Goal: Task Accomplishment & Management: Manage account settings

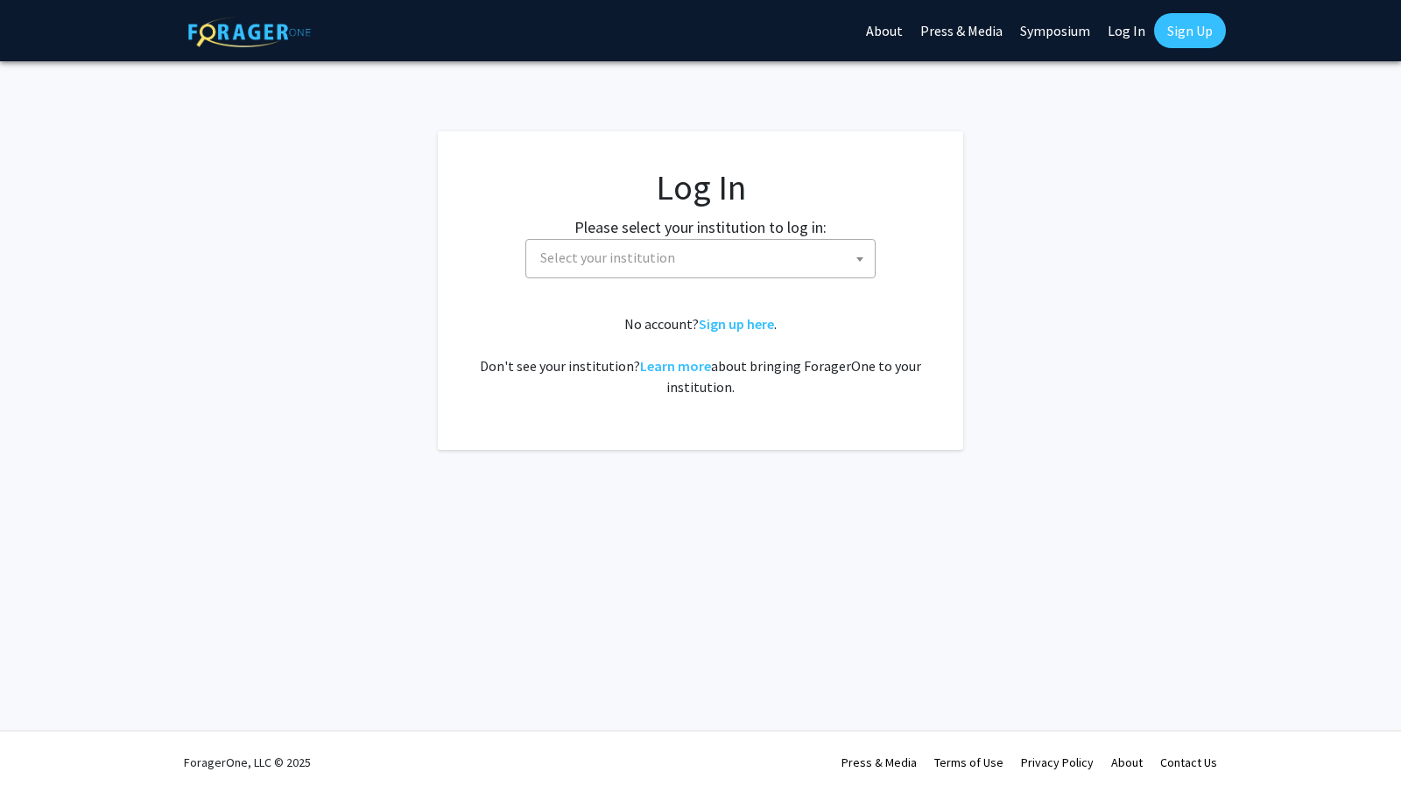
select select
click at [716, 253] on span "Select your institution" at bounding box center [704, 258] width 342 height 36
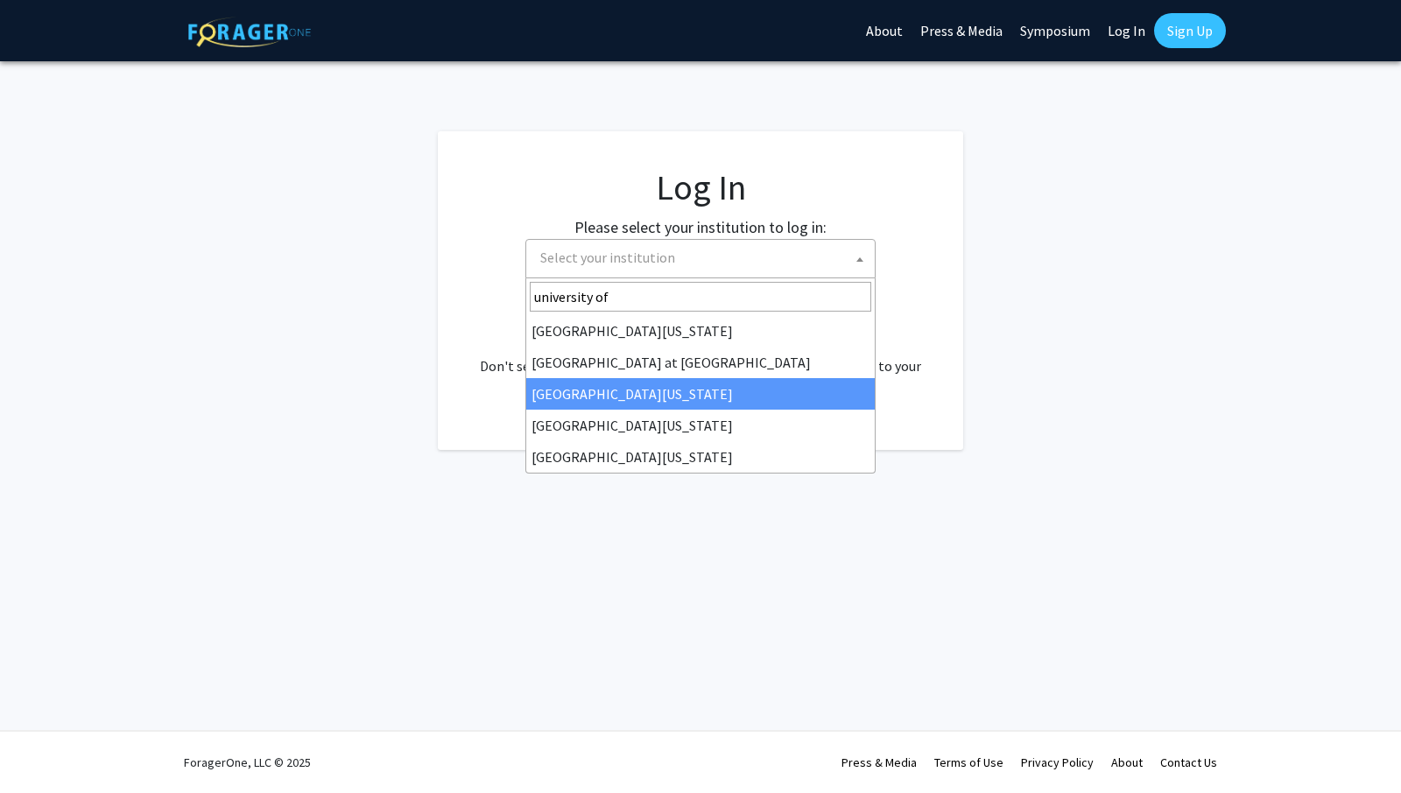
type input "university of"
select select "13"
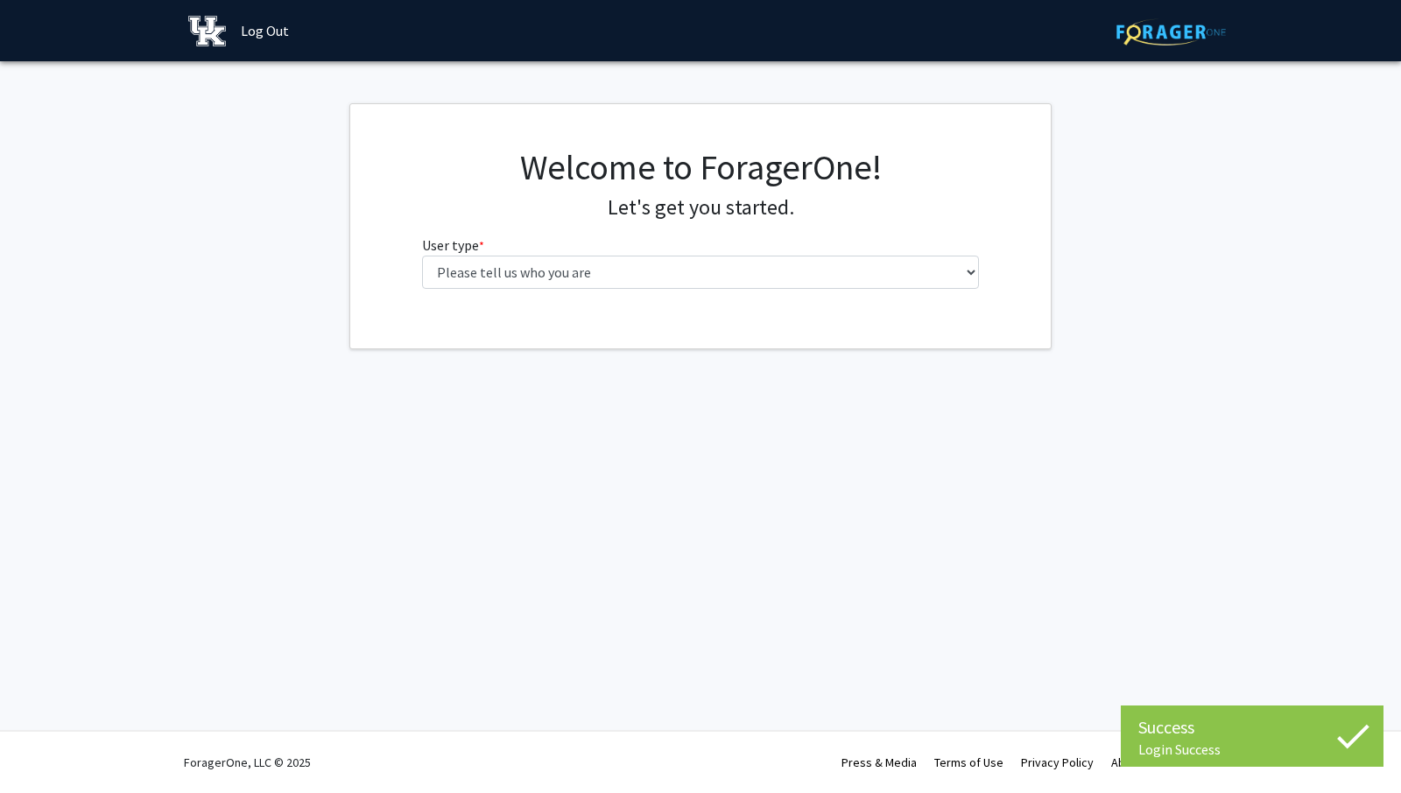
click at [524, 250] on fg-select "User type * required Please tell us who you are Undergraduate Student Master's …" at bounding box center [701, 262] width 558 height 54
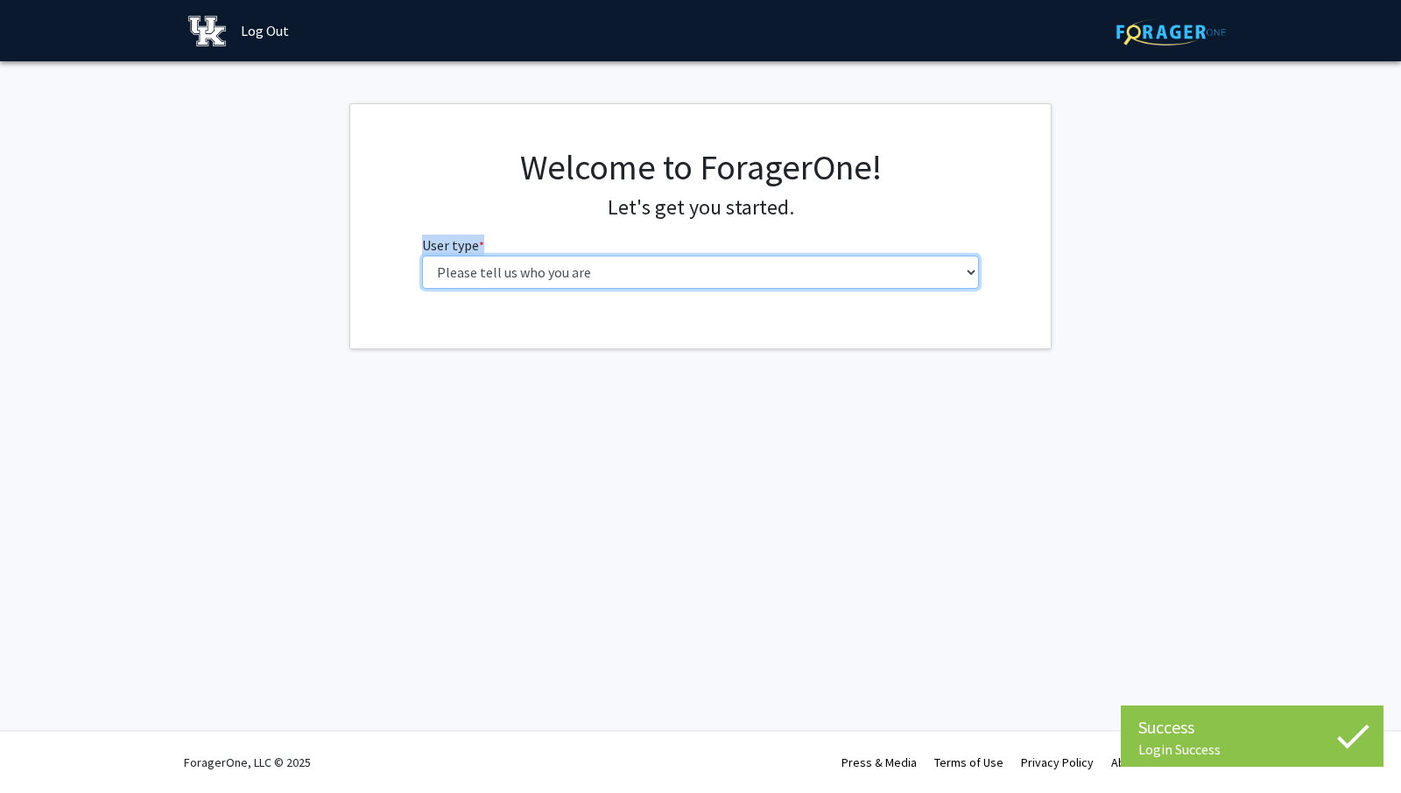
click at [531, 278] on select "Please tell us who you are Undergraduate Student Master's Student Doctoral Cand…" at bounding box center [701, 272] width 558 height 33
select select "1: undergrad"
click at [422, 256] on select "Please tell us who you are Undergraduate Student Master's Student Doctoral Cand…" at bounding box center [701, 272] width 558 height 33
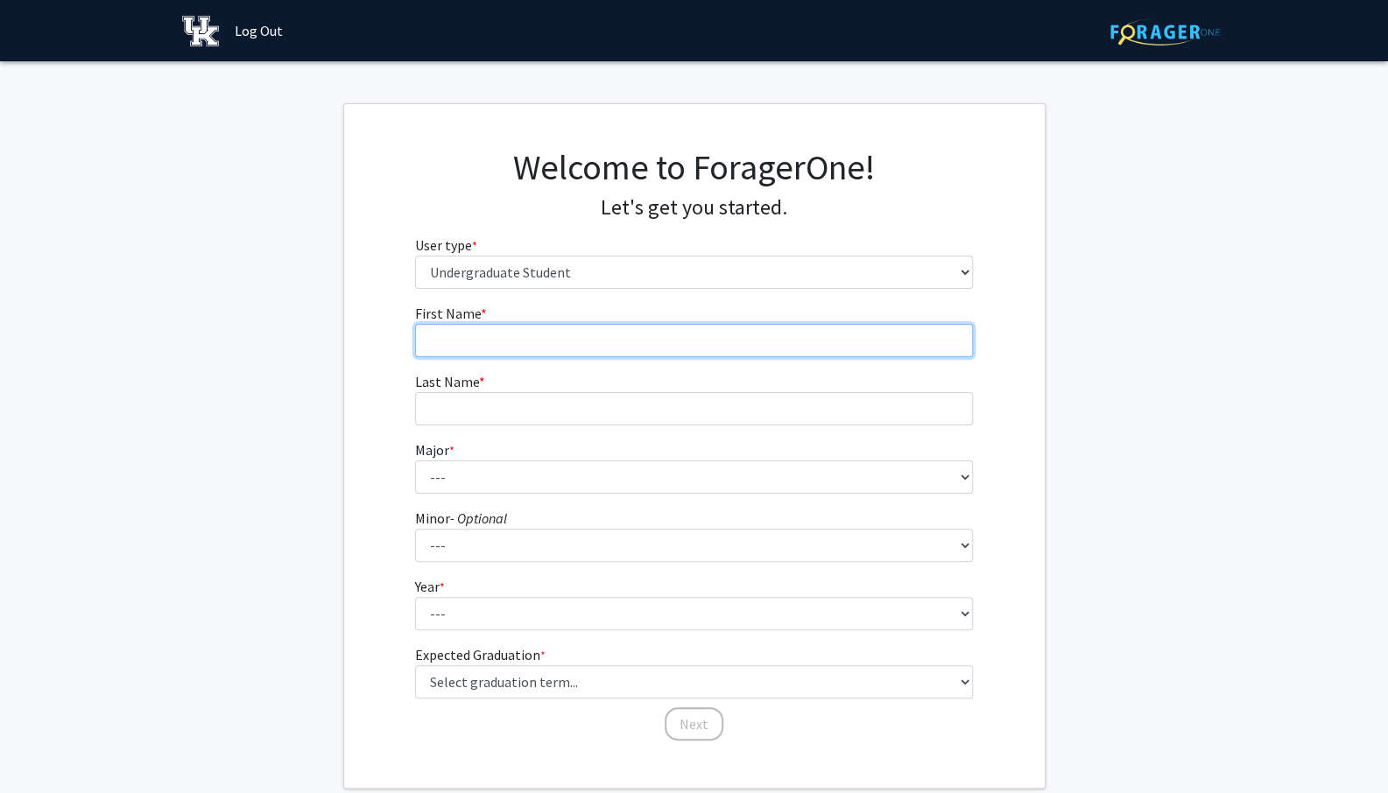
click at [566, 327] on input "First Name * required" at bounding box center [694, 340] width 558 height 33
type input "Zeke"
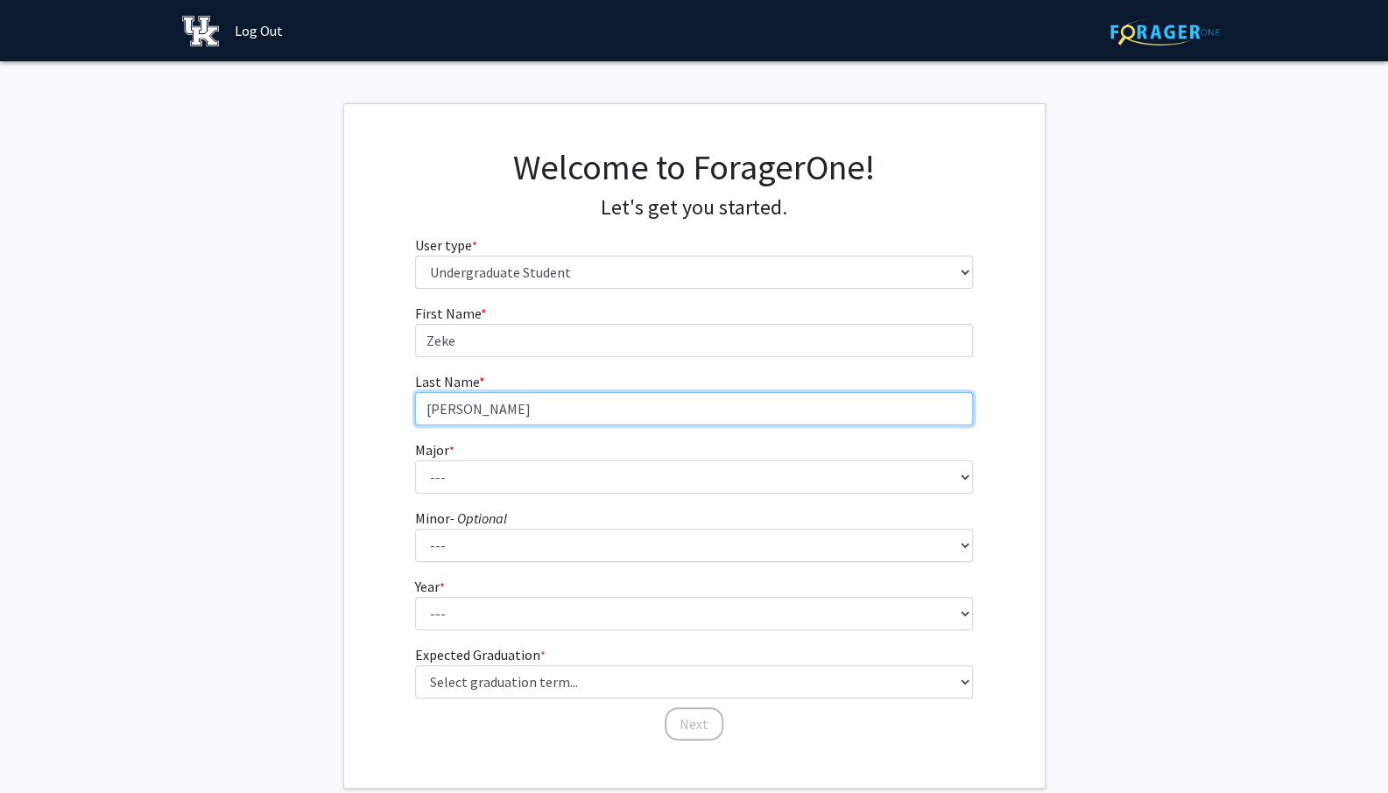
type input "[PERSON_NAME]"
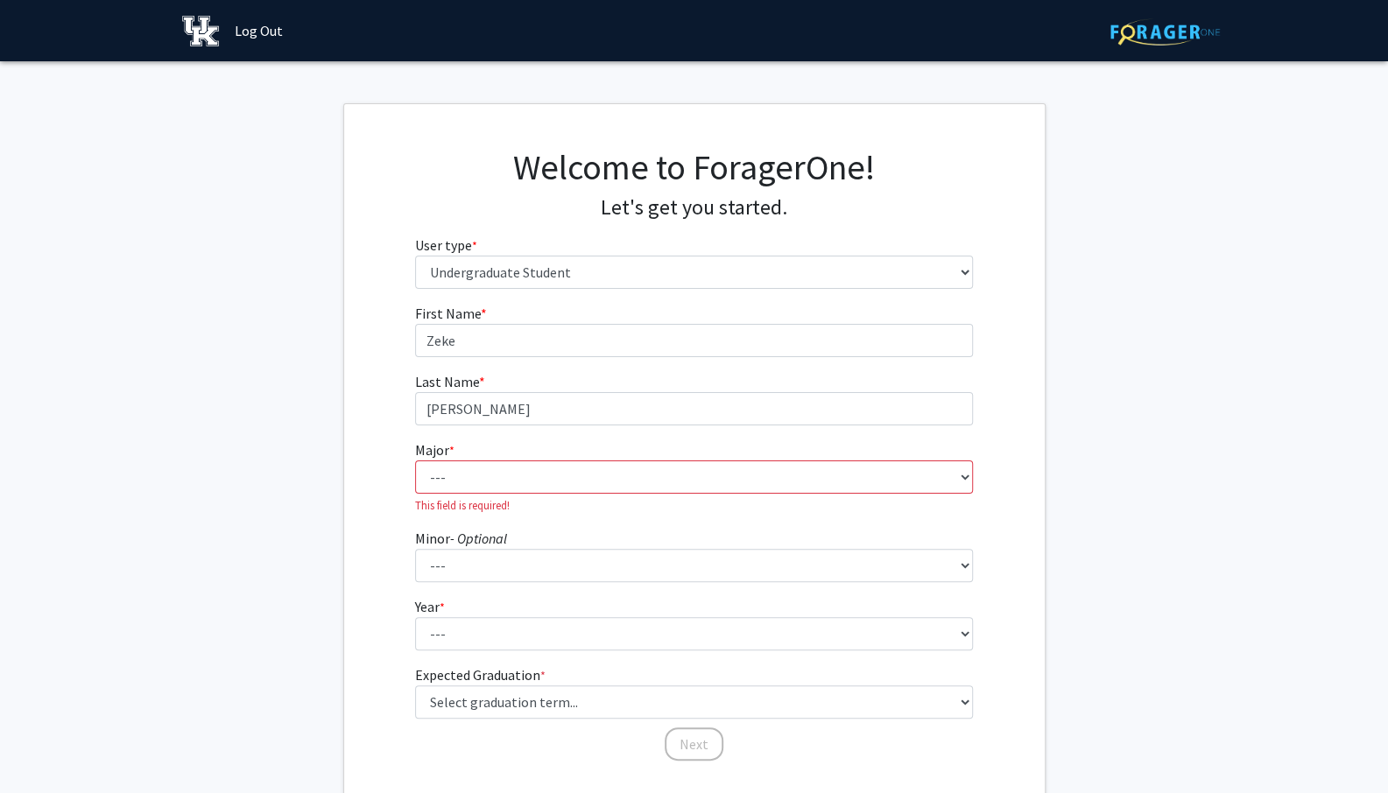
click at [498, 507] on form "First Name * required [PERSON_NAME] Last Name * required [PERSON_NAME] * requir…" at bounding box center [694, 524] width 558 height 442
click at [514, 488] on select "--- Accounting Aerospace Engineering African American & Africana Studies Agricu…" at bounding box center [694, 477] width 558 height 33
select select "10: 847"
click at [415, 461] on select "--- Accounting Aerospace Engineering African American & Africana Studies Agricu…" at bounding box center [694, 477] width 558 height 33
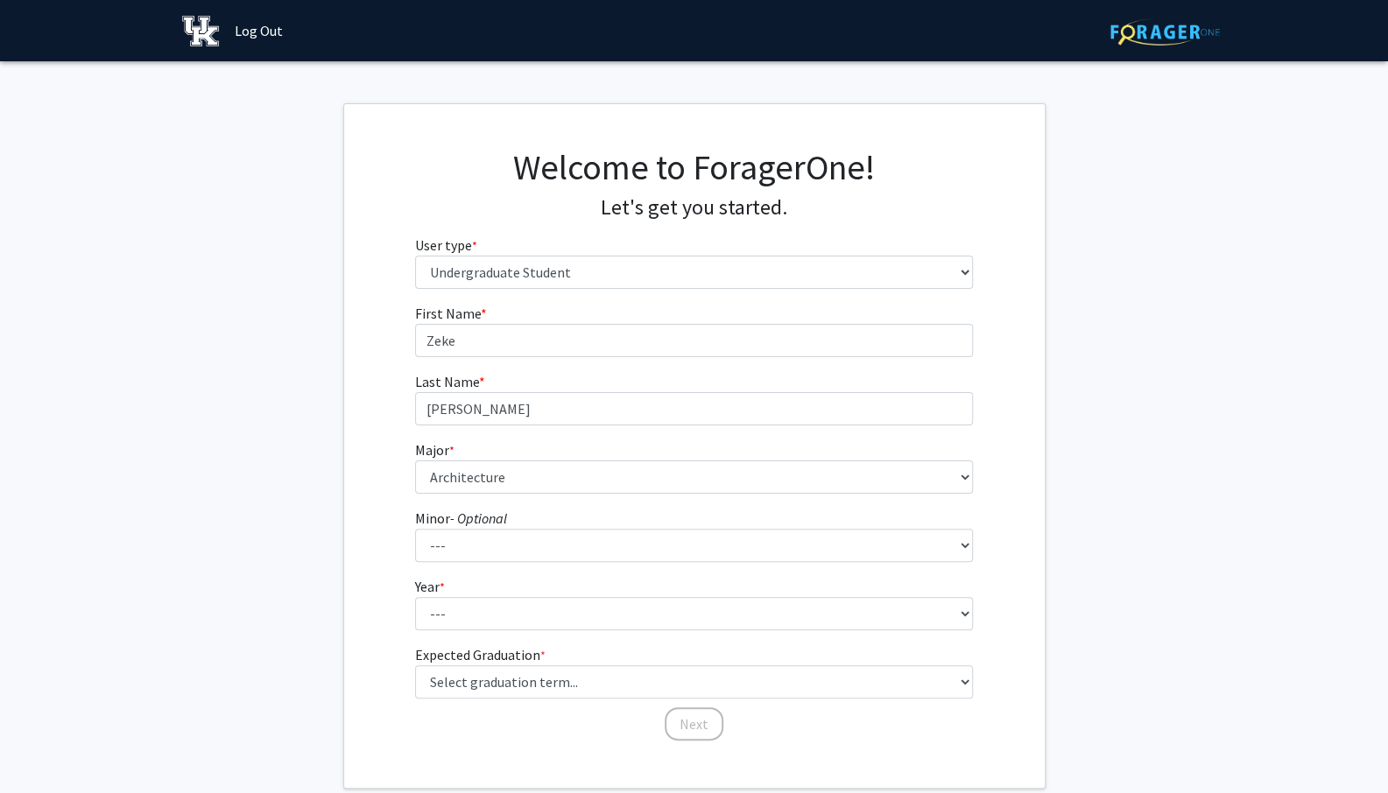
click at [539, 563] on form "First Name * required [PERSON_NAME] Last Name * required [PERSON_NAME] * requir…" at bounding box center [694, 514] width 558 height 422
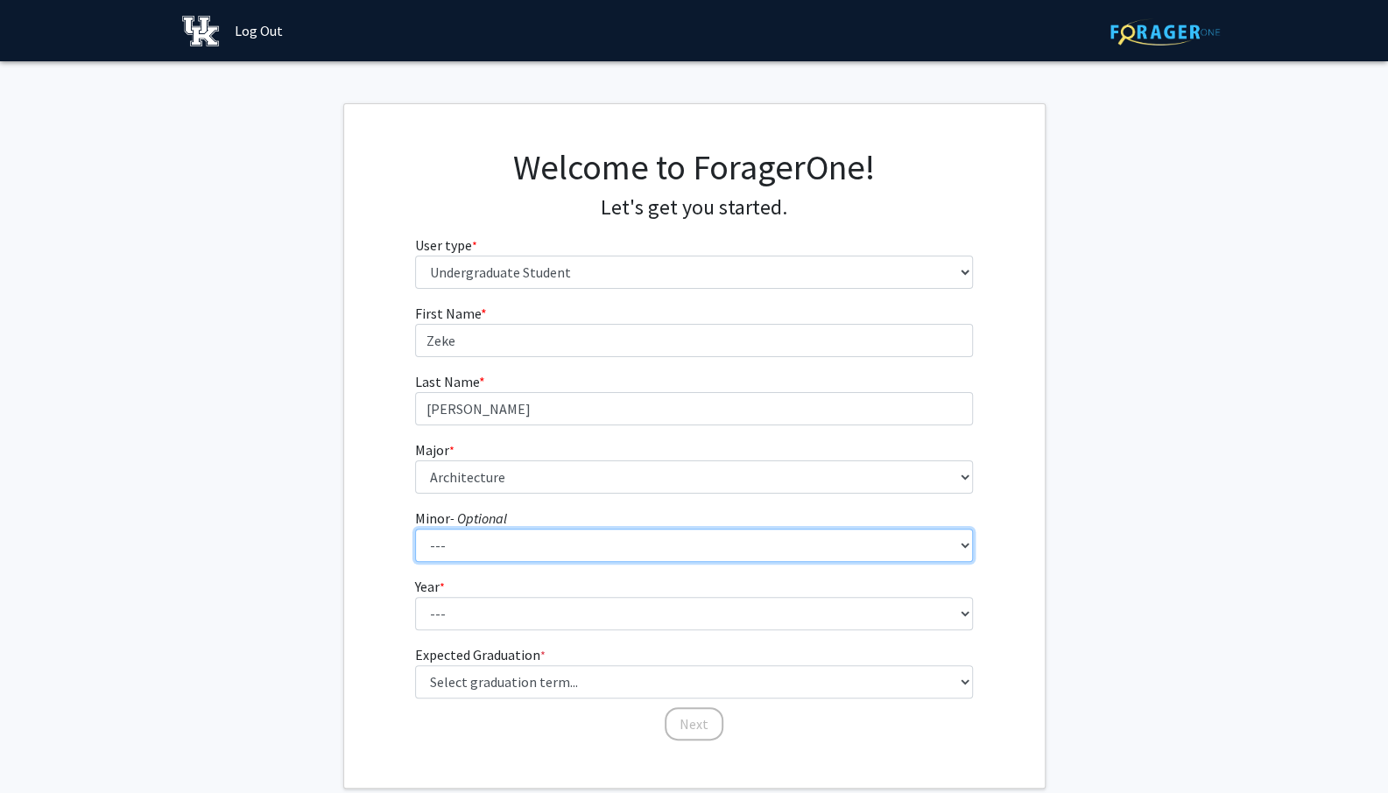
click at [543, 553] on select "--- African American & Africana Studies Agricultural Economics American Studies…" at bounding box center [694, 545] width 558 height 33
click at [415, 529] on select "--- African American & Africana Studies Agricultural Economics American Studies…" at bounding box center [694, 545] width 558 height 33
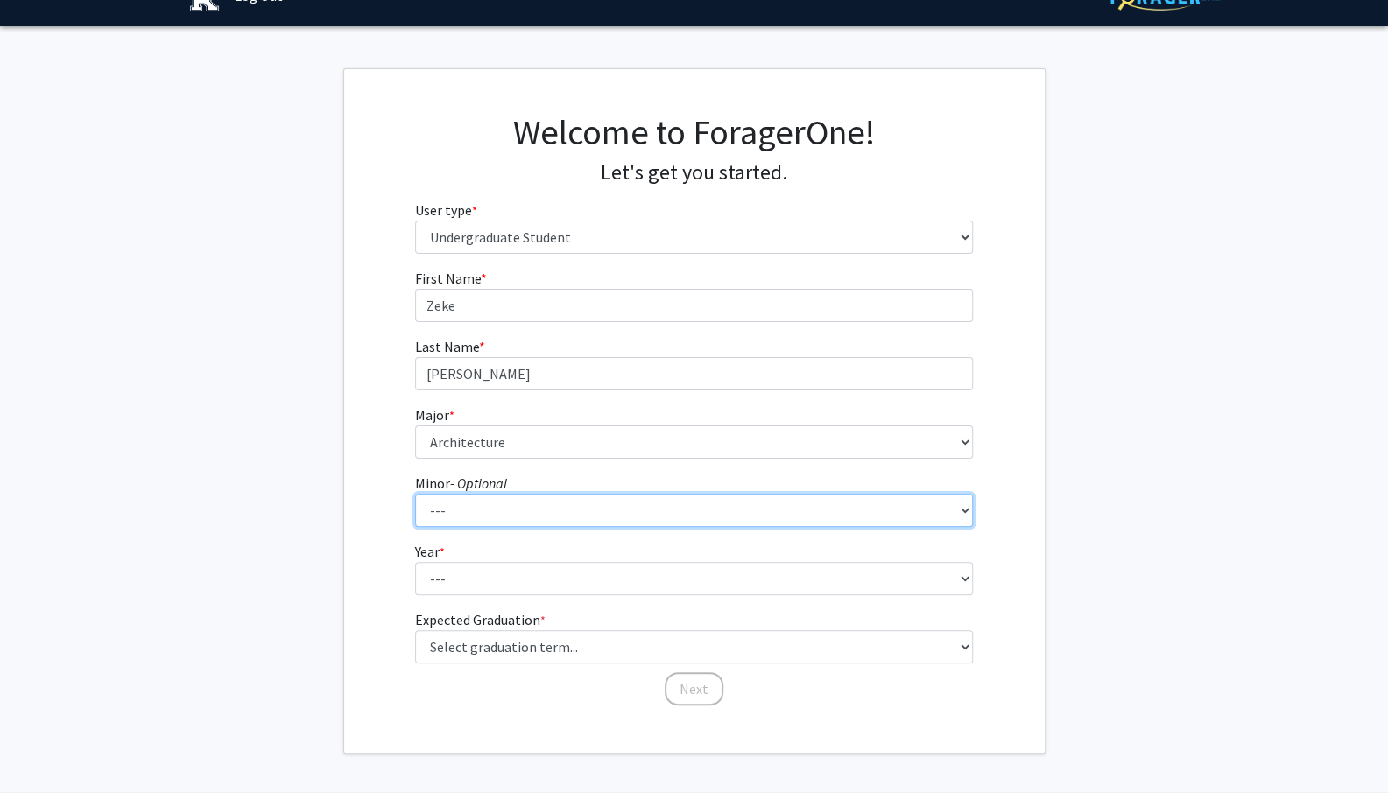
scroll to position [88, 0]
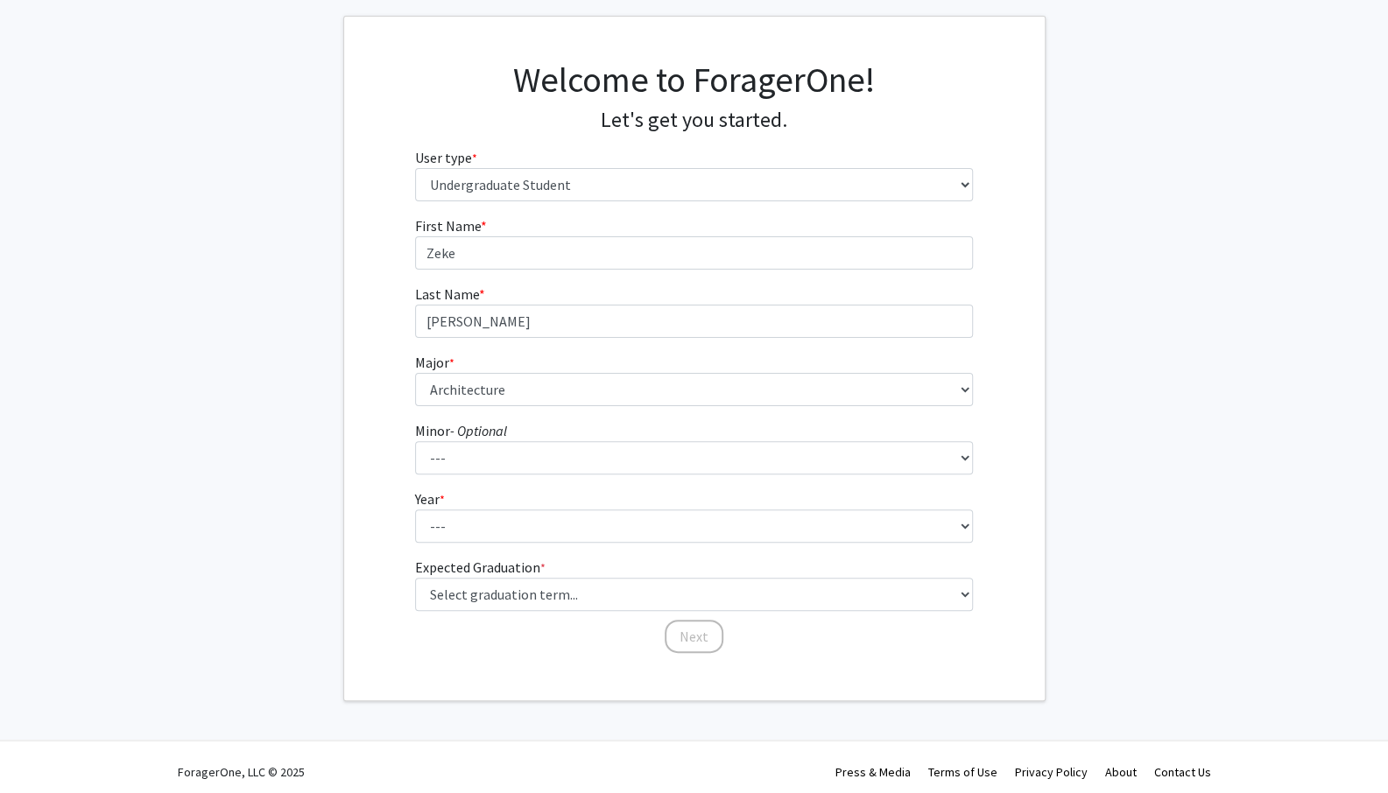
click at [538, 493] on fg-select "Year * required --- First-year Sophomore Junior Senior Postbaccalaureate Certif…" at bounding box center [694, 516] width 558 height 54
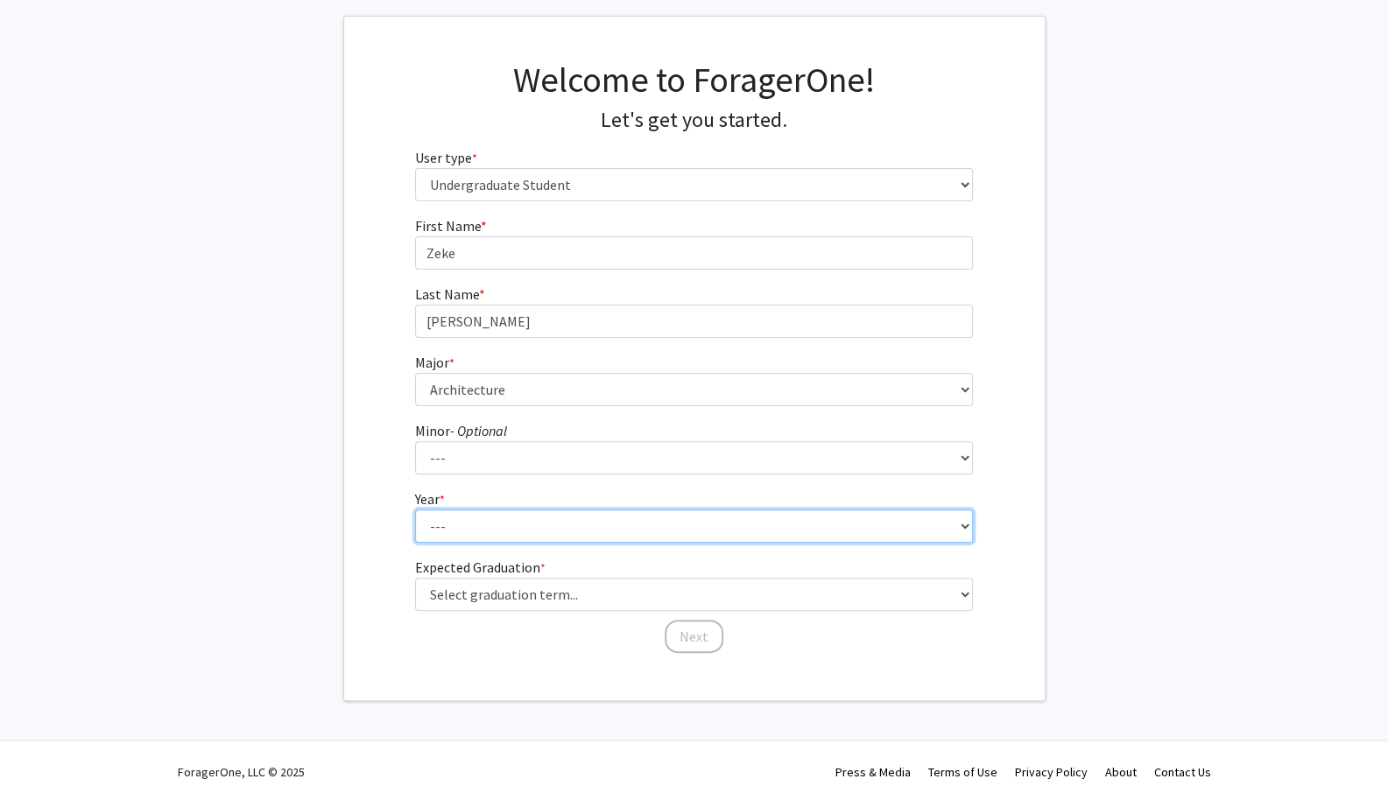
click at [537, 526] on select "--- First-year Sophomore Junior Senior Postbaccalaureate Certificate" at bounding box center [694, 526] width 558 height 33
select select "4: senior"
click at [415, 510] on select "--- First-year Sophomore Junior Senior Postbaccalaureate Certificate" at bounding box center [694, 526] width 558 height 33
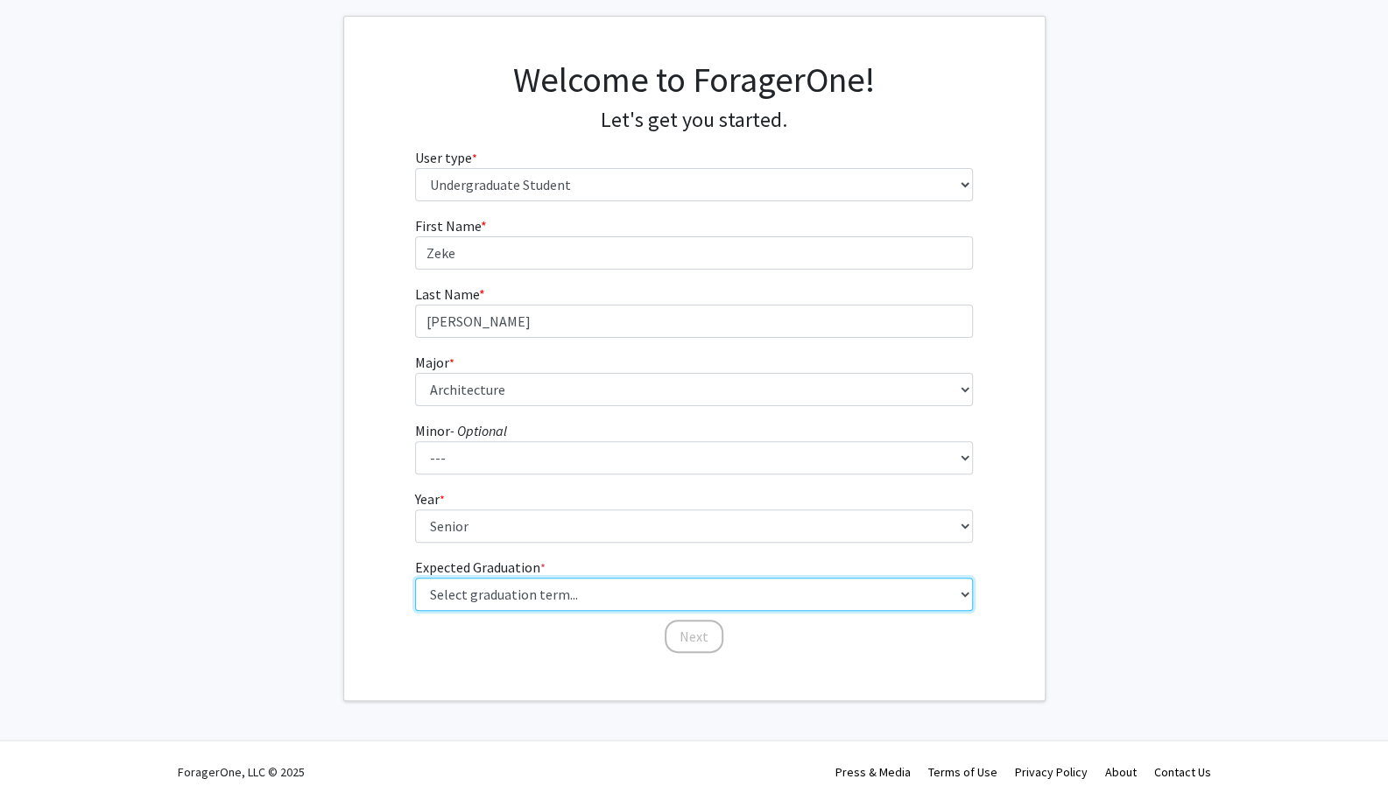
click at [525, 584] on select "Select graduation term... Spring 2025 Summer 2025 Fall 2025 Winter 2025 Spring …" at bounding box center [694, 594] width 558 height 33
select select "5: spring_2026"
click at [415, 578] on select "Select graduation term... Spring 2025 Summer 2025 Fall 2025 Winter 2025 Spring …" at bounding box center [694, 594] width 558 height 33
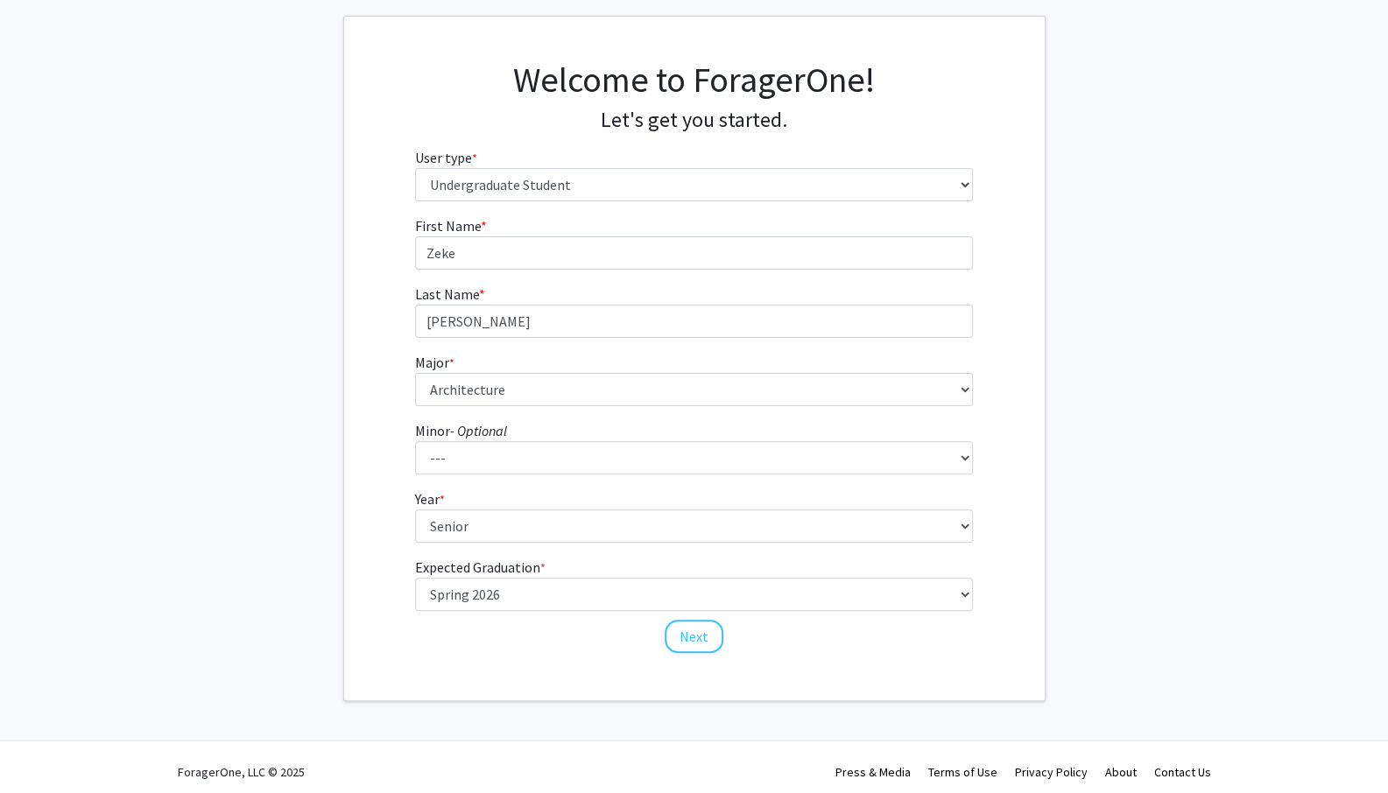
click at [696, 652] on div "First Name * required [PERSON_NAME] Last Name * required [PERSON_NAME] * requir…" at bounding box center [694, 435] width 584 height 440
click at [702, 644] on button "Next" at bounding box center [694, 636] width 59 height 33
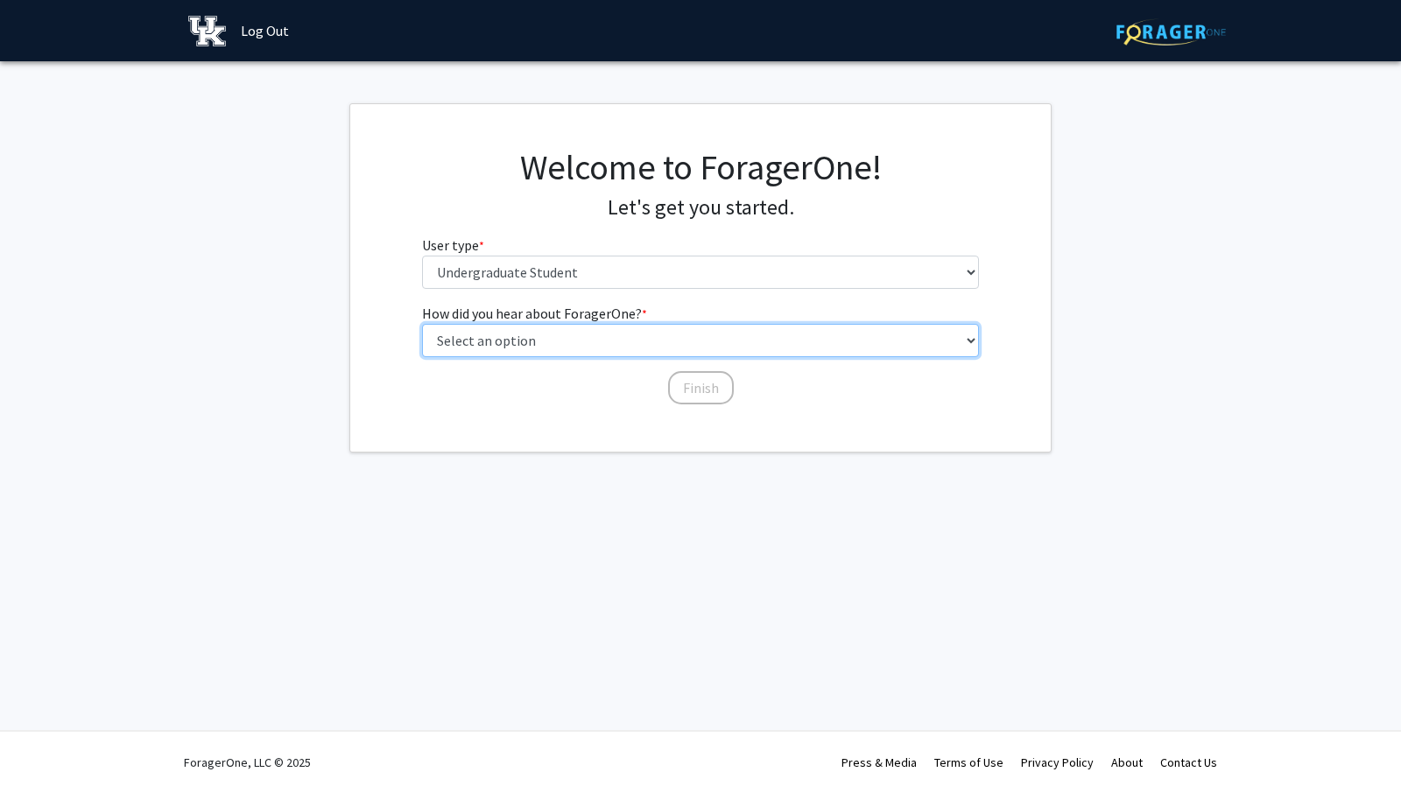
click at [559, 342] on select "Select an option Peer/student recommendation Faculty/staff recommendation Unive…" at bounding box center [701, 340] width 558 height 33
select select "2: faculty_recommendation"
click at [422, 324] on select "Select an option Peer/student recommendation Faculty/staff recommendation Unive…" at bounding box center [701, 340] width 558 height 33
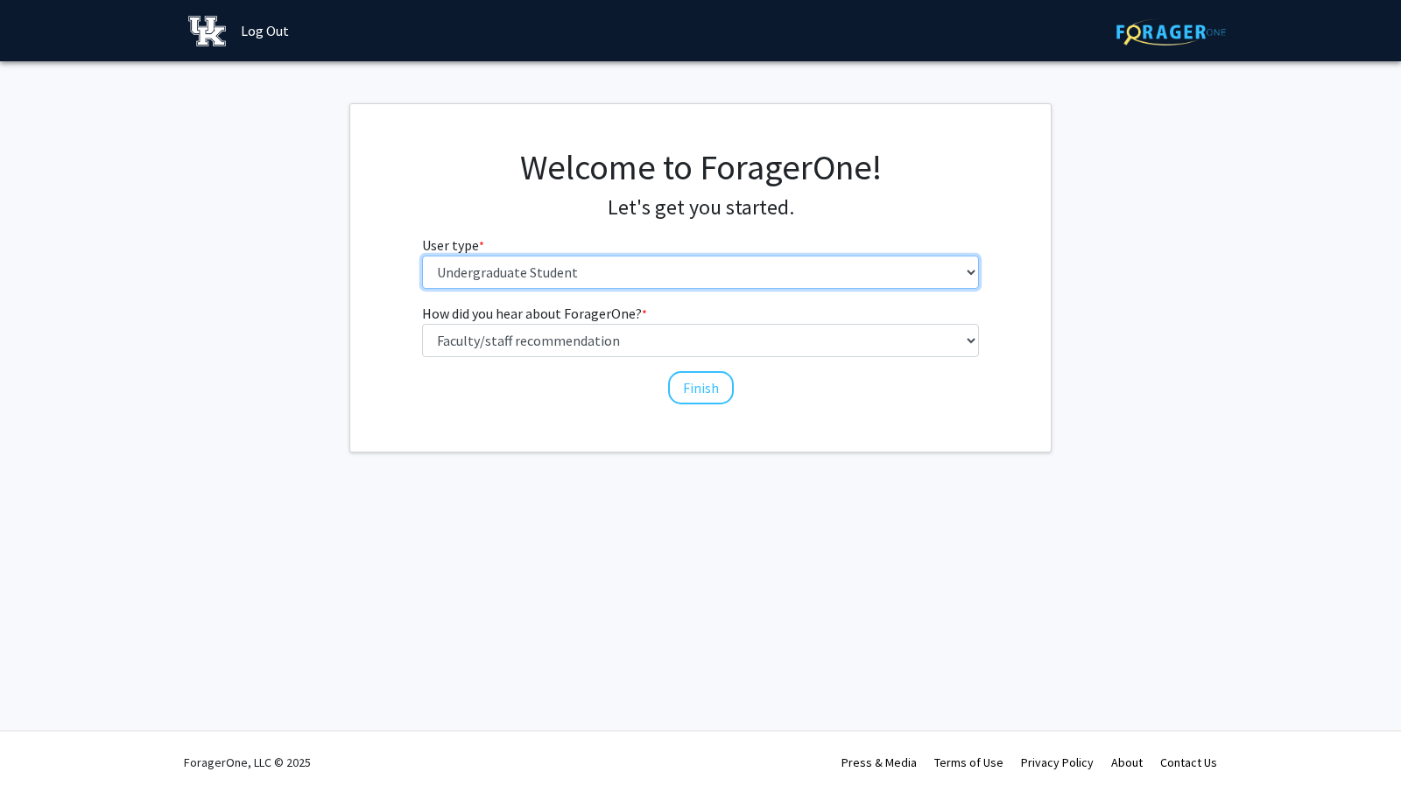
click at [602, 279] on select "Please tell us who you are Undergraduate Student Master's Student Doctoral Cand…" at bounding box center [701, 272] width 558 height 33
click at [603, 276] on select "Please tell us who you are Undergraduate Student Master's Student Doctoral Cand…" at bounding box center [701, 272] width 558 height 33
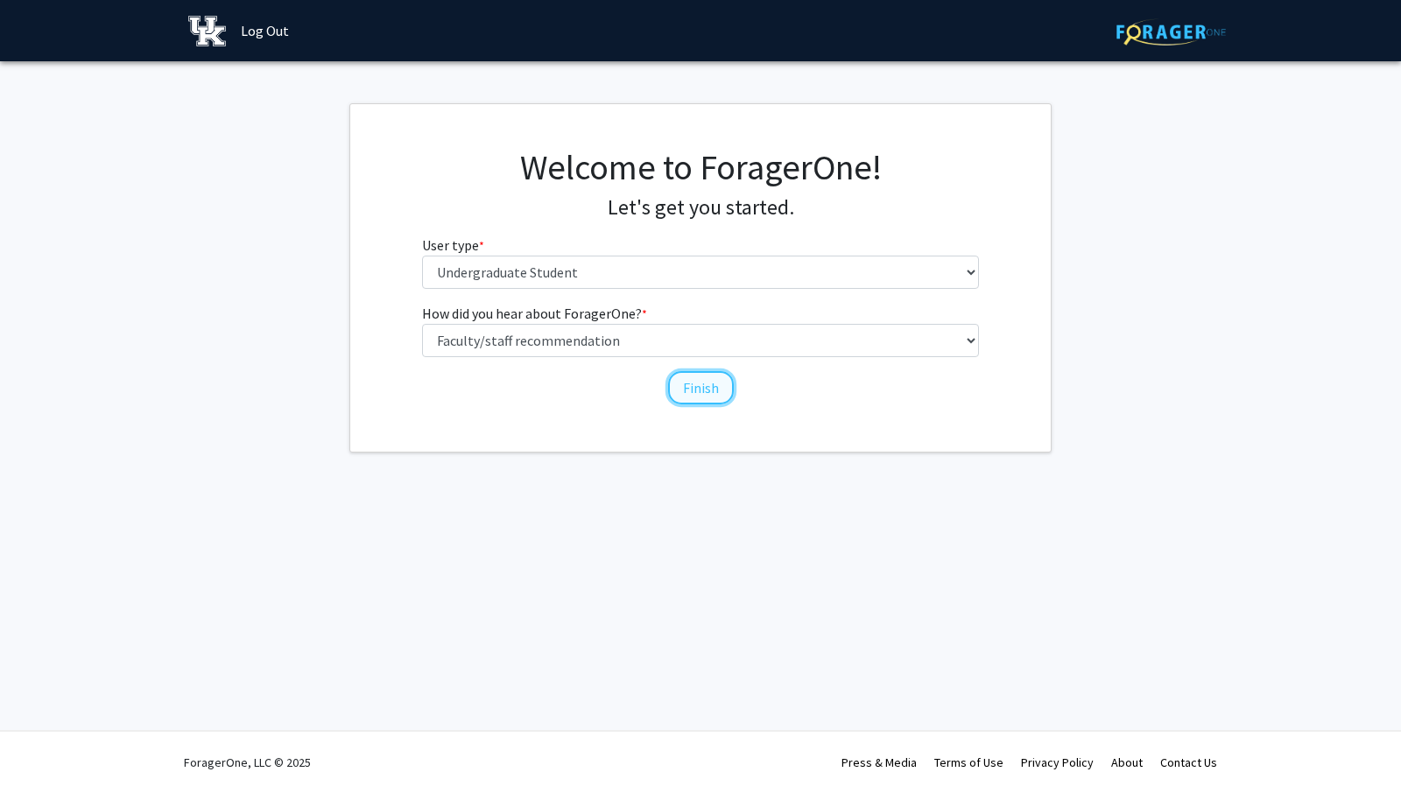
click at [679, 371] on button "Finish" at bounding box center [701, 387] width 66 height 33
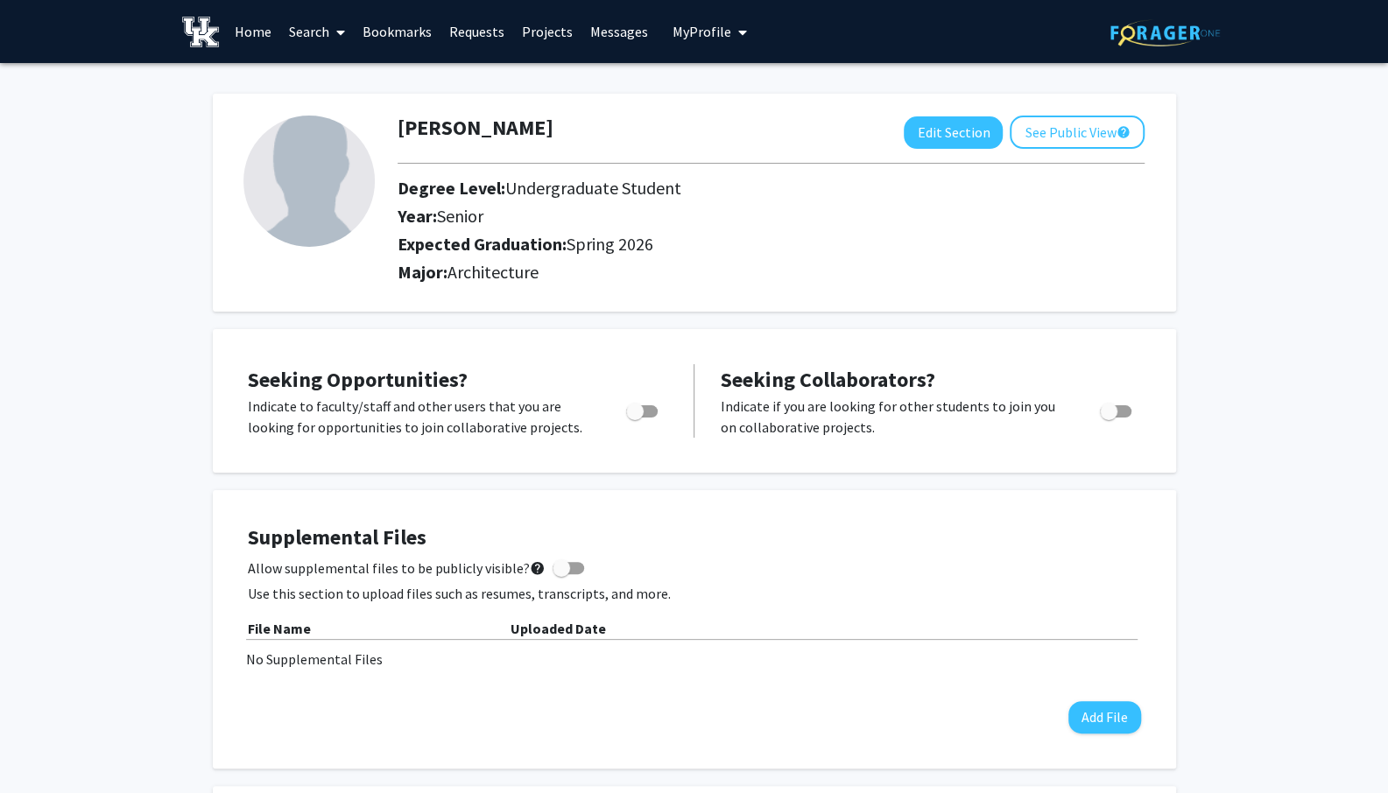
click at [784, 703] on div "Supplemental Files Allow supplemental files to be publicly visible? help Use th…" at bounding box center [694, 629] width 893 height 208
click at [985, 130] on button "Edit Section" at bounding box center [953, 132] width 99 height 32
select select "senior"
select select "33: spring_2026"
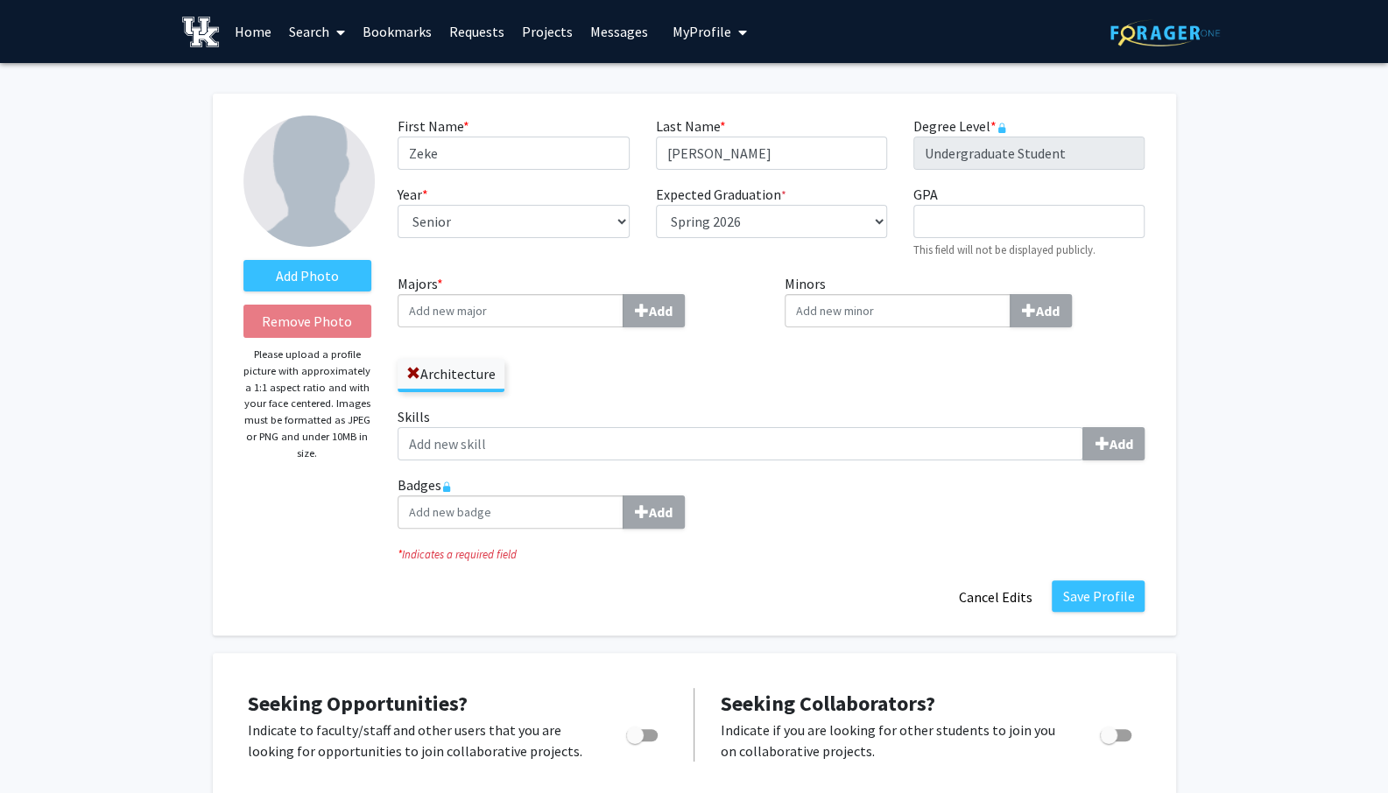
click at [328, 501] on div "Add Photo Remove Photo Please upload a profile picture with approximately a 1:1…" at bounding box center [307, 365] width 155 height 498
click at [338, 270] on label "Add Photo" at bounding box center [307, 276] width 129 height 32
click at [0, 0] on input "Add Photo" at bounding box center [0, 0] width 0 height 0
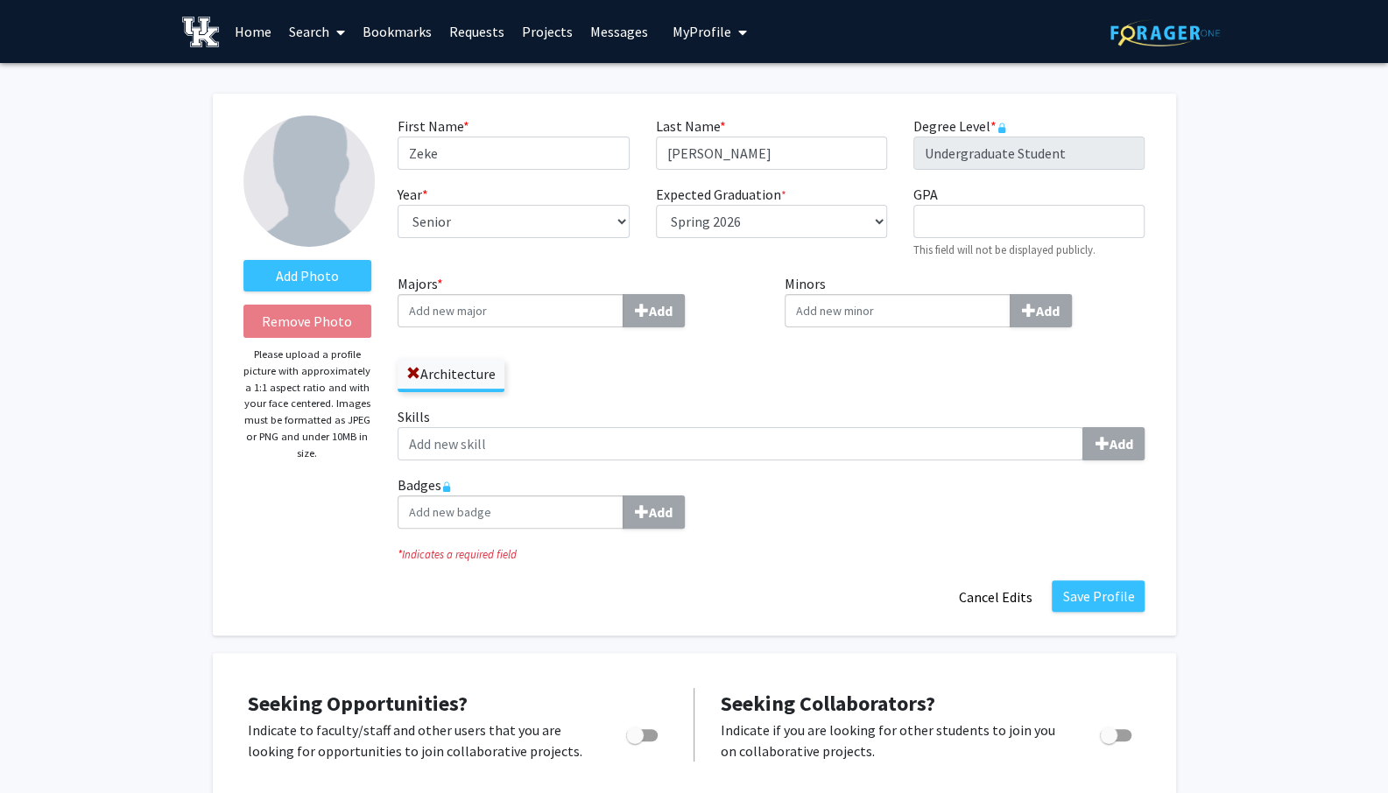
drag, startPoint x: 107, startPoint y: 681, endPoint x: 250, endPoint y: 483, distance: 244.6
click at [306, 284] on label "Add Photo" at bounding box center [307, 276] width 129 height 32
click at [0, 0] on input "Add Photo" at bounding box center [0, 0] width 0 height 0
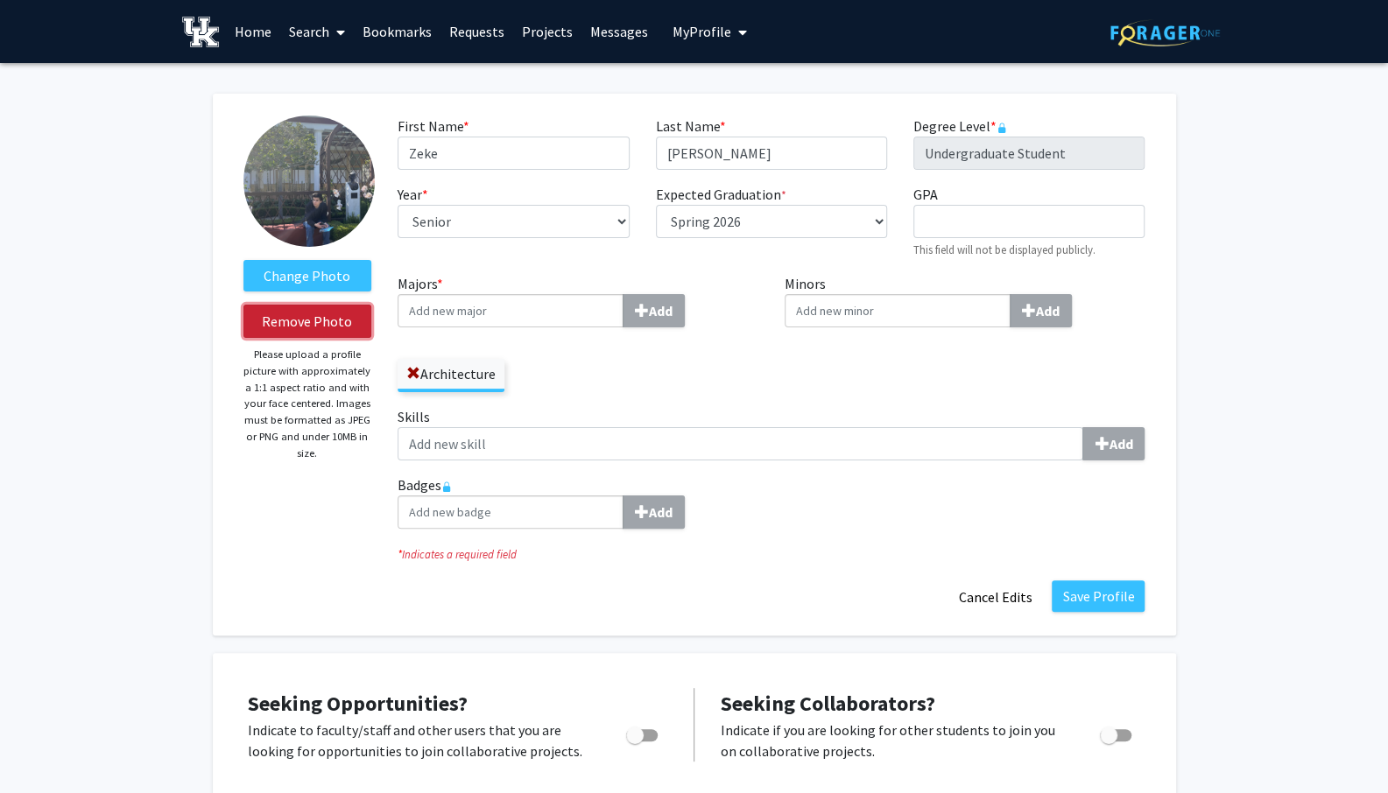
click at [301, 321] on button "Remove Photo" at bounding box center [307, 321] width 129 height 33
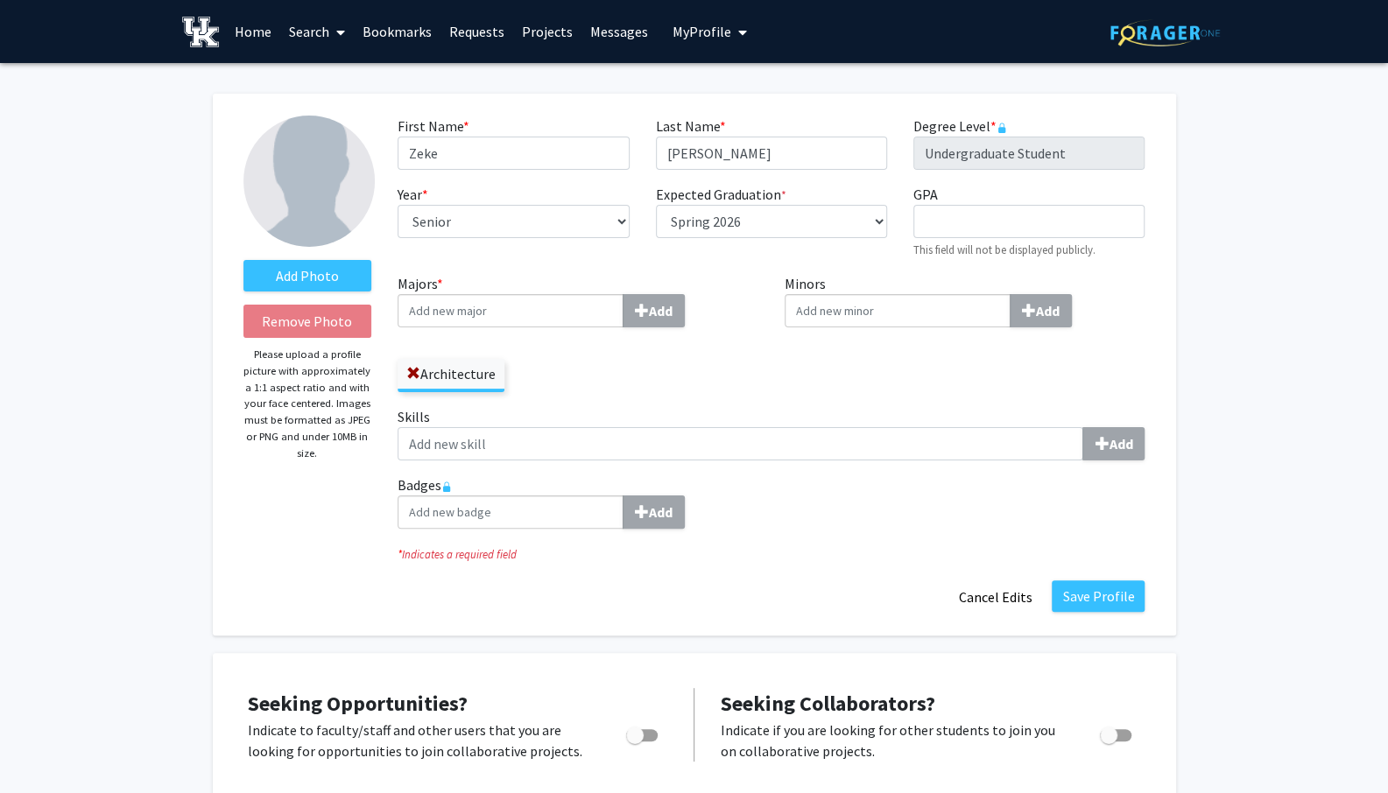
click at [305, 267] on label "Add Photo" at bounding box center [307, 276] width 129 height 32
click at [0, 0] on input "Add Photo" at bounding box center [0, 0] width 0 height 0
click at [307, 269] on label "Add Photo" at bounding box center [307, 276] width 129 height 32
click at [0, 0] on input "Add Photo" at bounding box center [0, 0] width 0 height 0
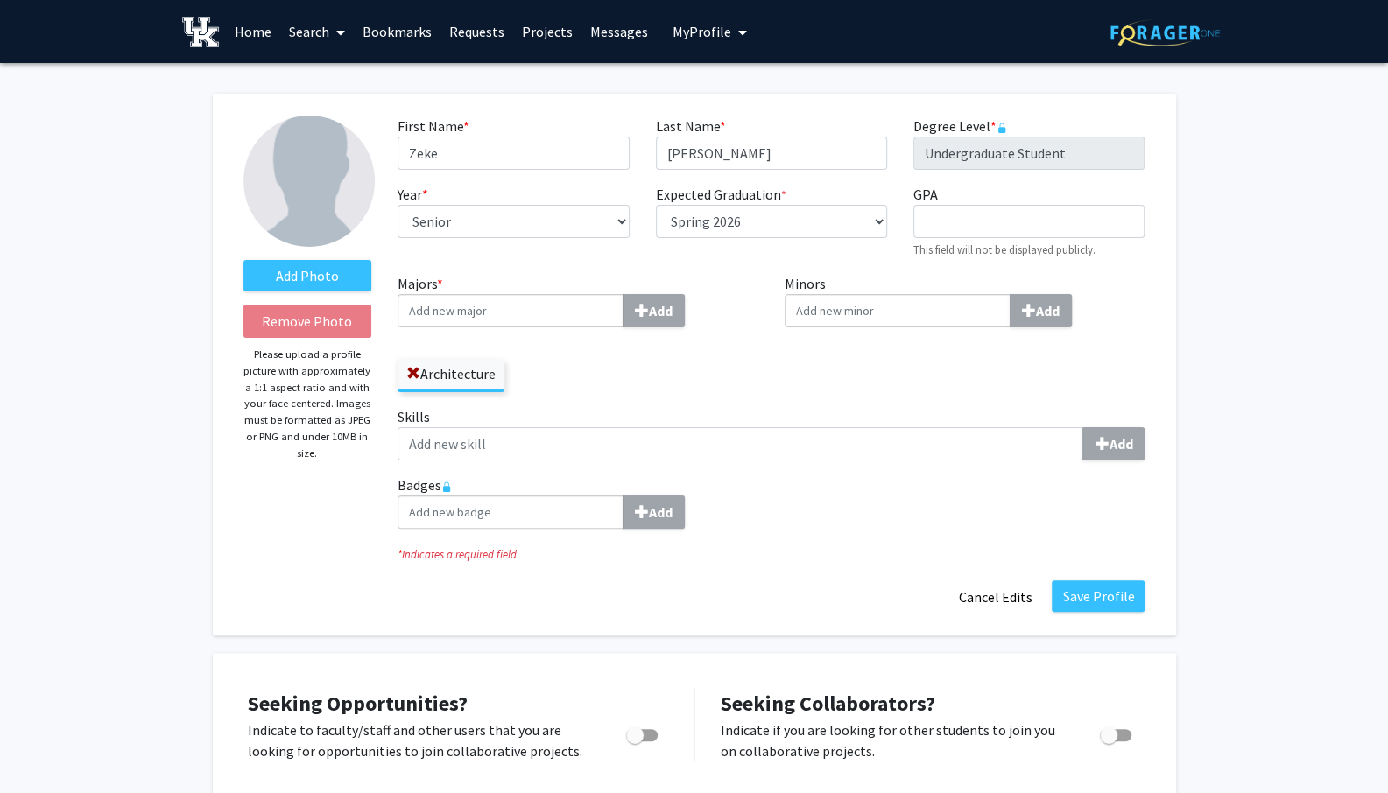
click at [328, 517] on div "Add Photo Remove Photo Please upload a profile picture with approximately a 1:1…" at bounding box center [307, 365] width 155 height 498
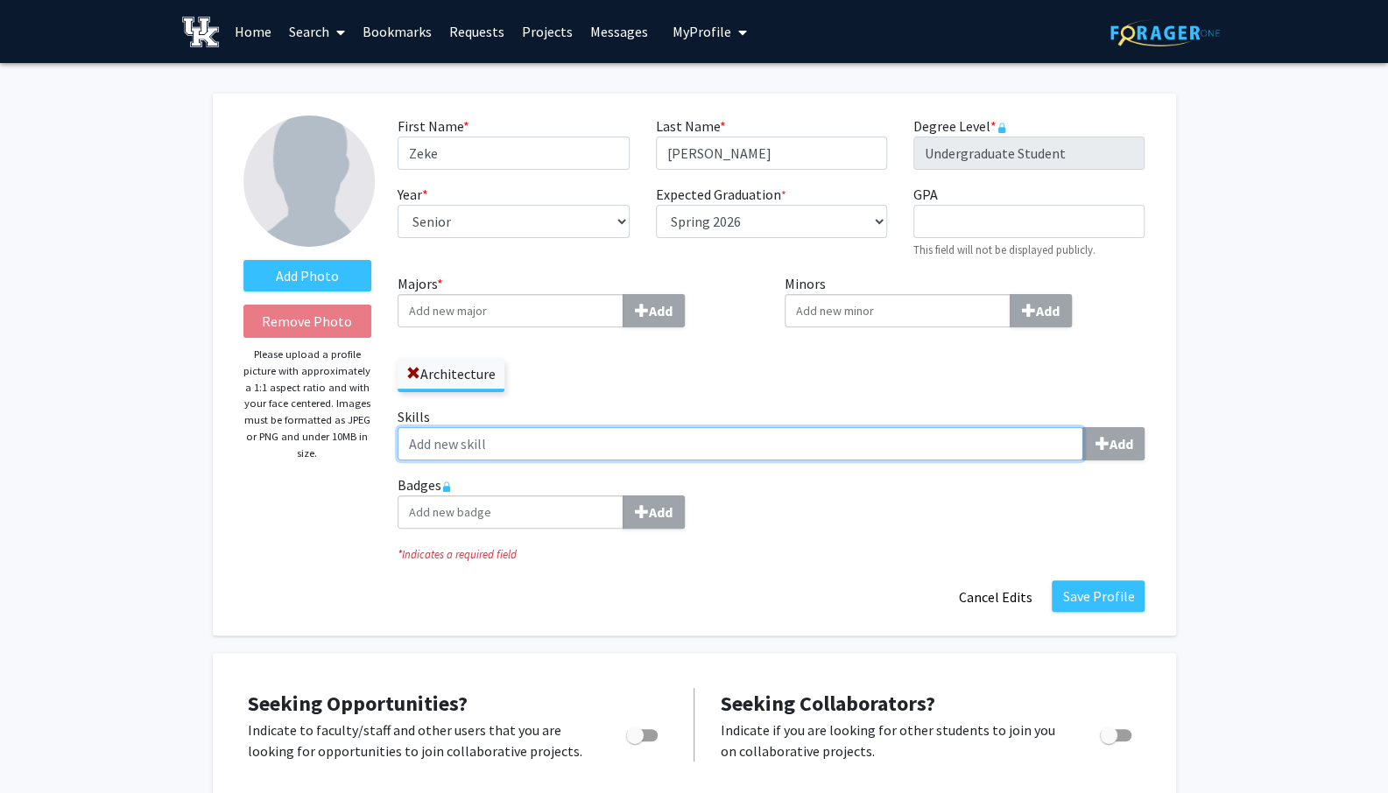
click at [498, 448] on input "Skills Add" at bounding box center [741, 443] width 686 height 33
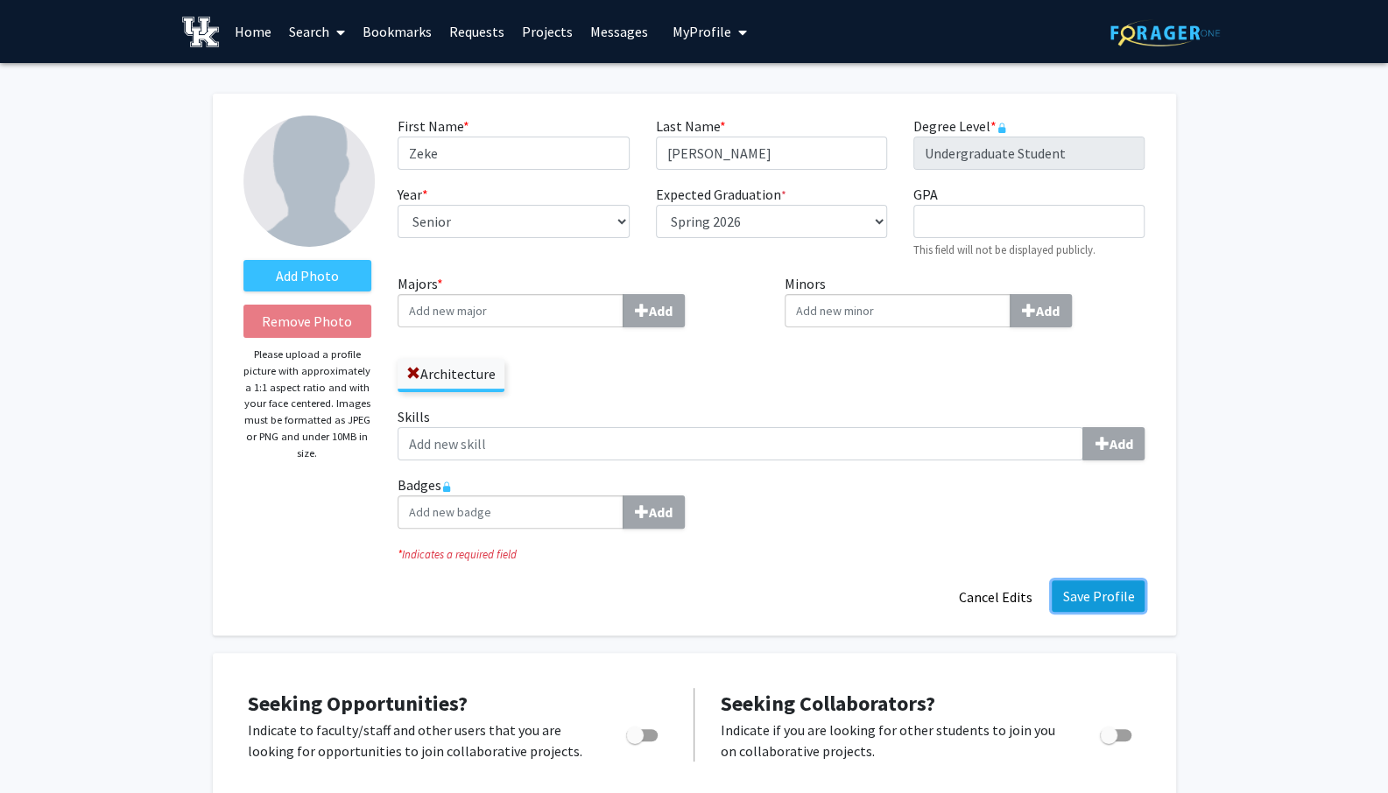
click at [1118, 612] on button "Save Profile" at bounding box center [1098, 597] width 93 height 32
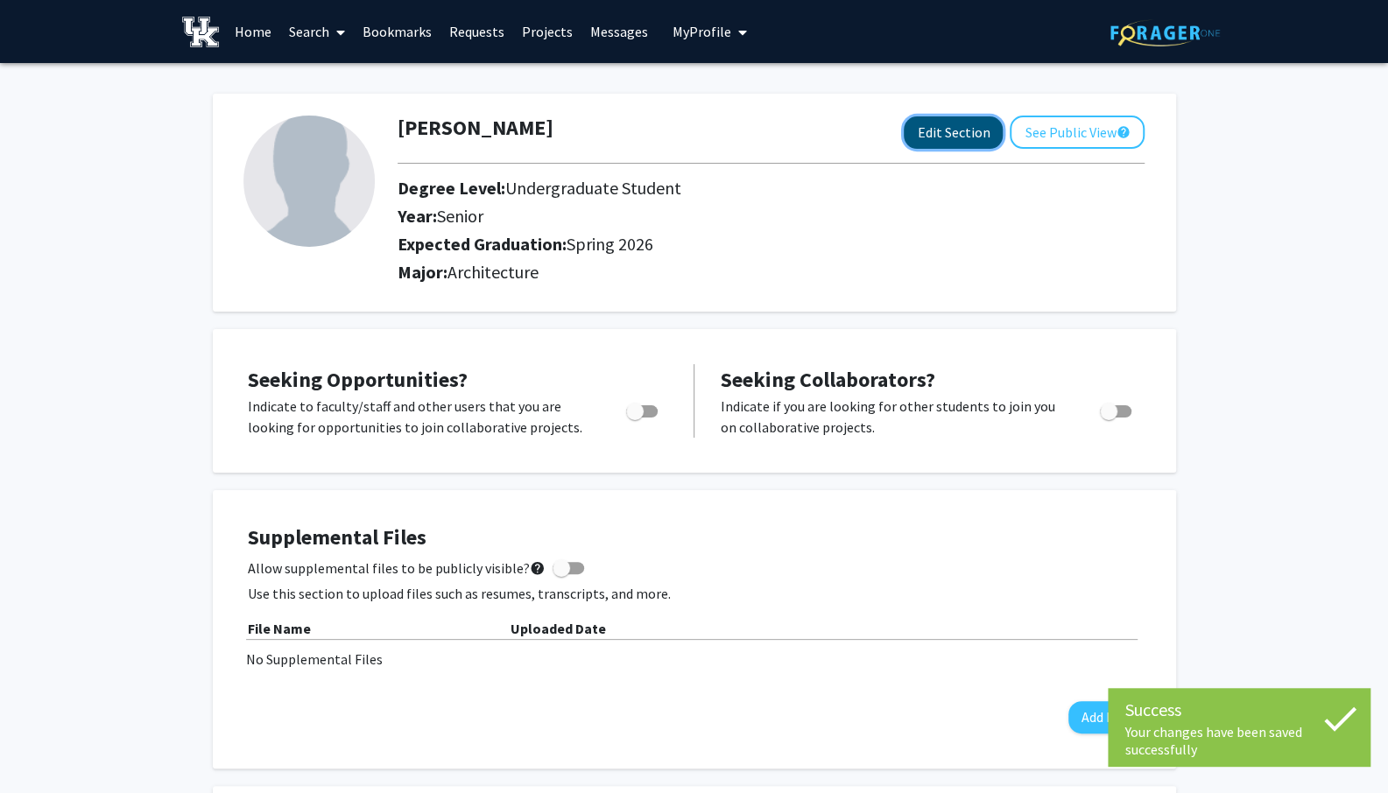
click at [943, 130] on button "Edit Section" at bounding box center [953, 132] width 99 height 32
select select "senior"
select select "33: spring_2026"
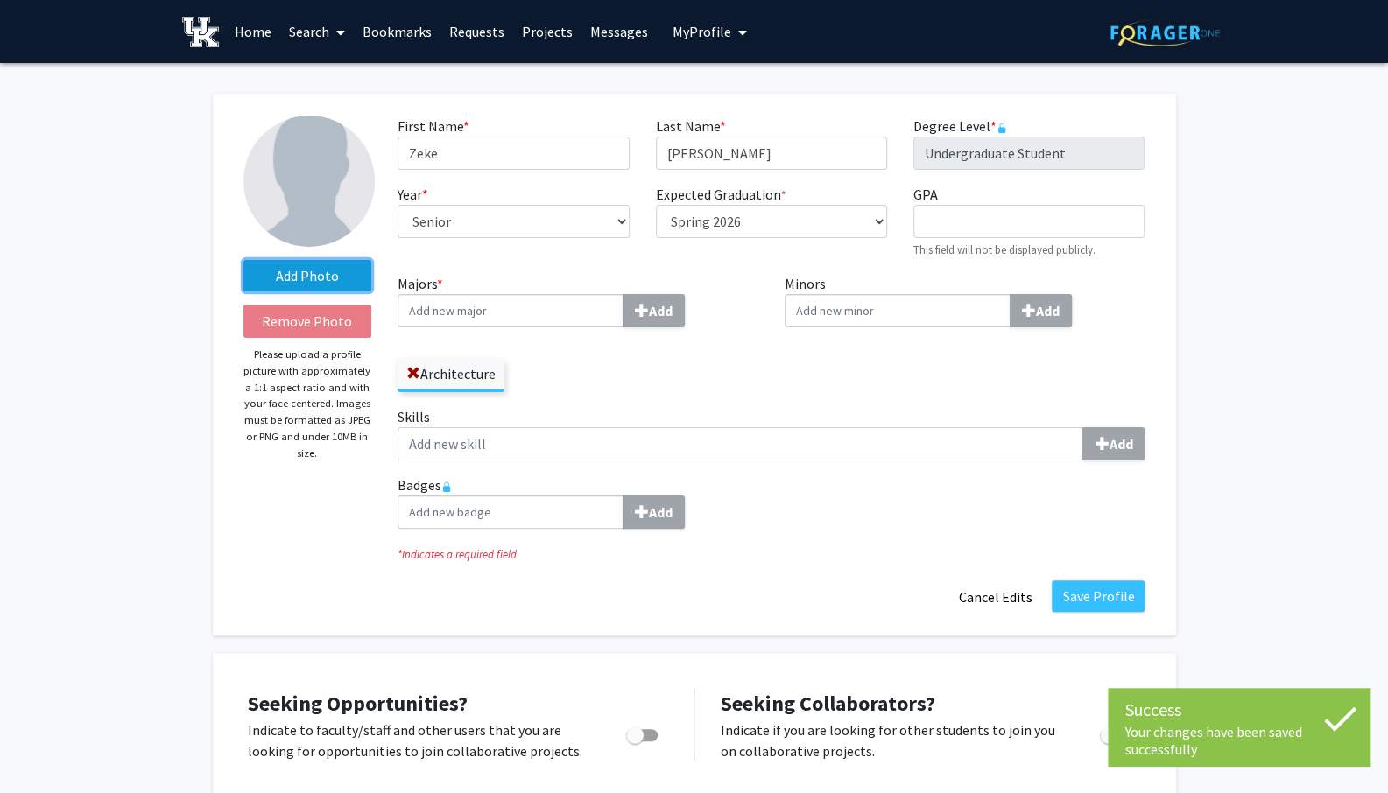
click at [283, 272] on label "Add Photo" at bounding box center [307, 276] width 129 height 32
click at [0, 0] on input "Add Photo" at bounding box center [0, 0] width 0 height 0
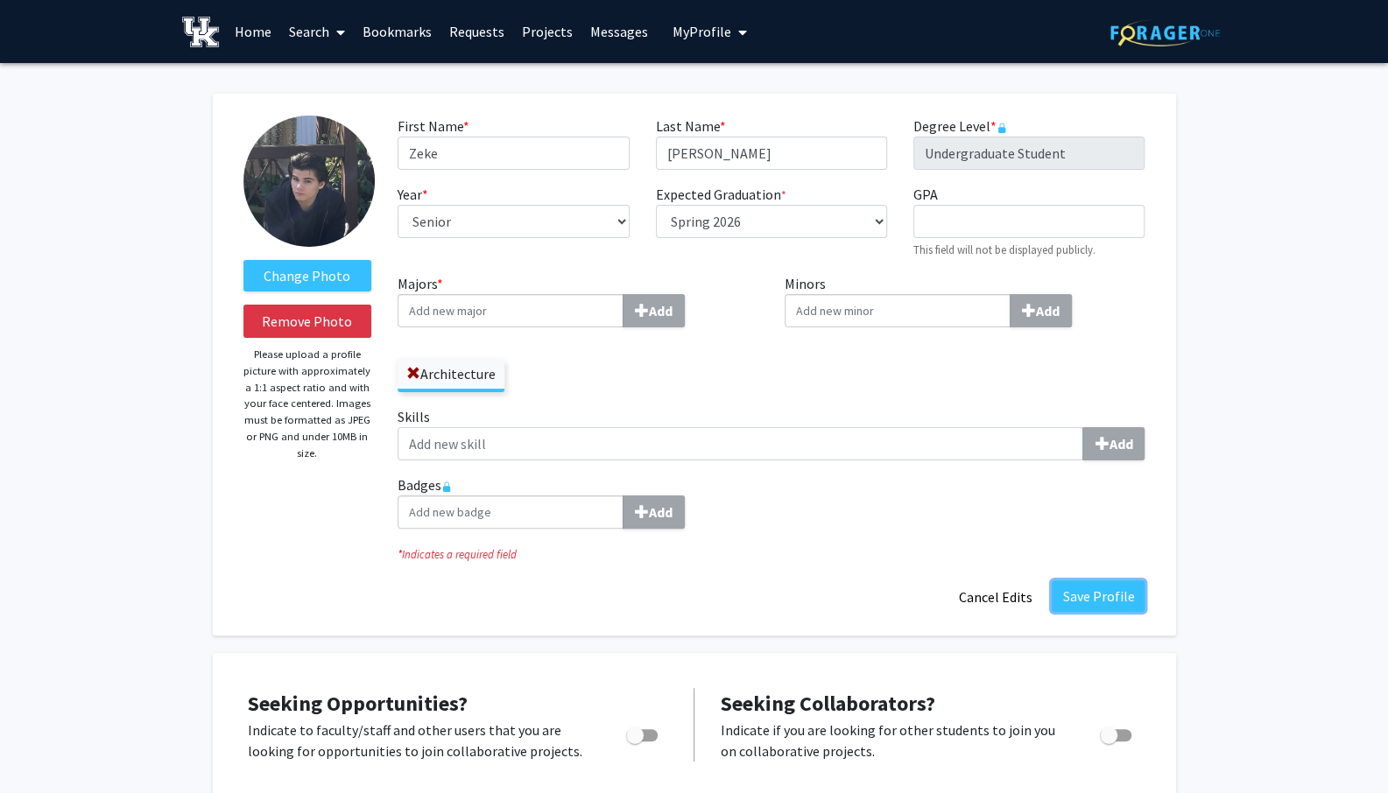
click at [1109, 595] on button "Save Profile" at bounding box center [1098, 597] width 93 height 32
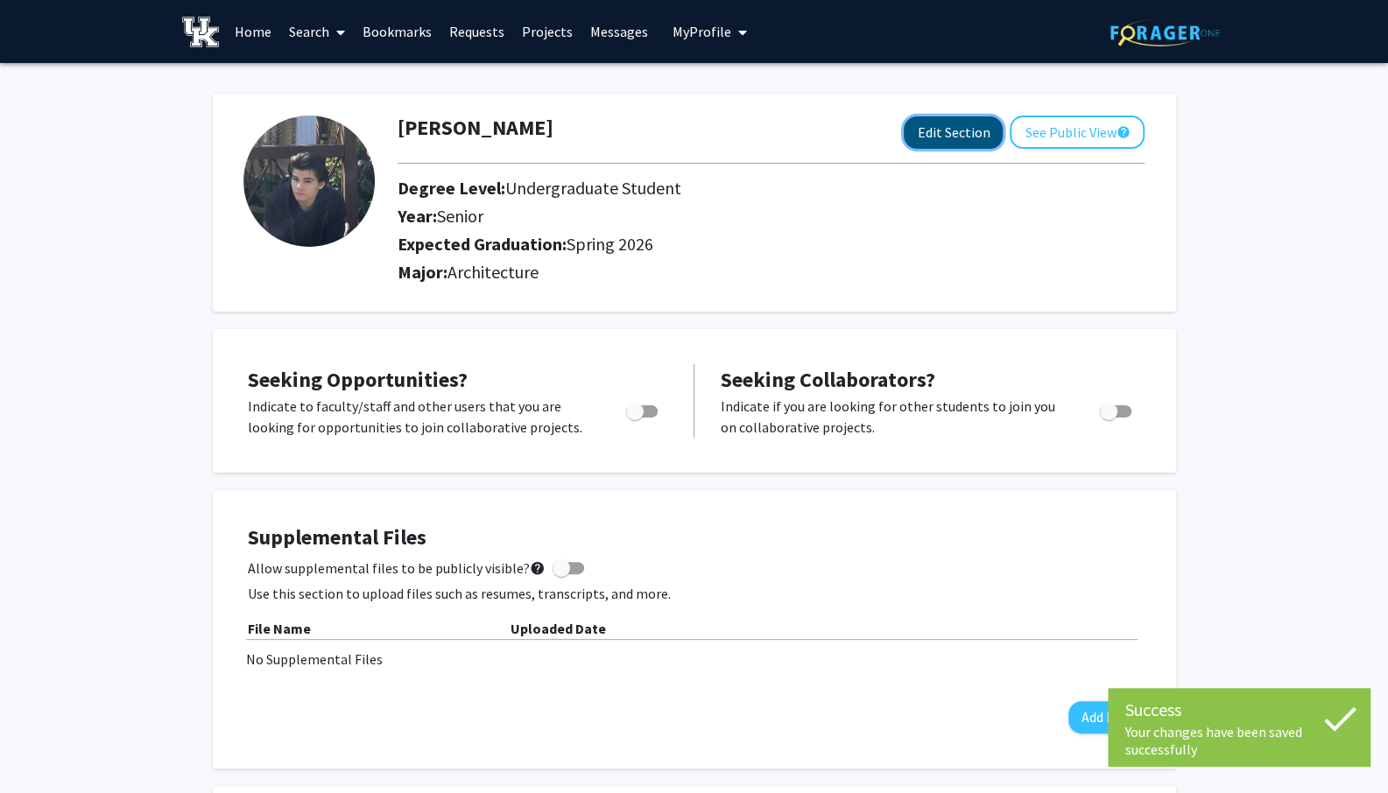
click at [927, 134] on button "Edit Section" at bounding box center [953, 132] width 99 height 32
select select "senior"
select select "33: spring_2026"
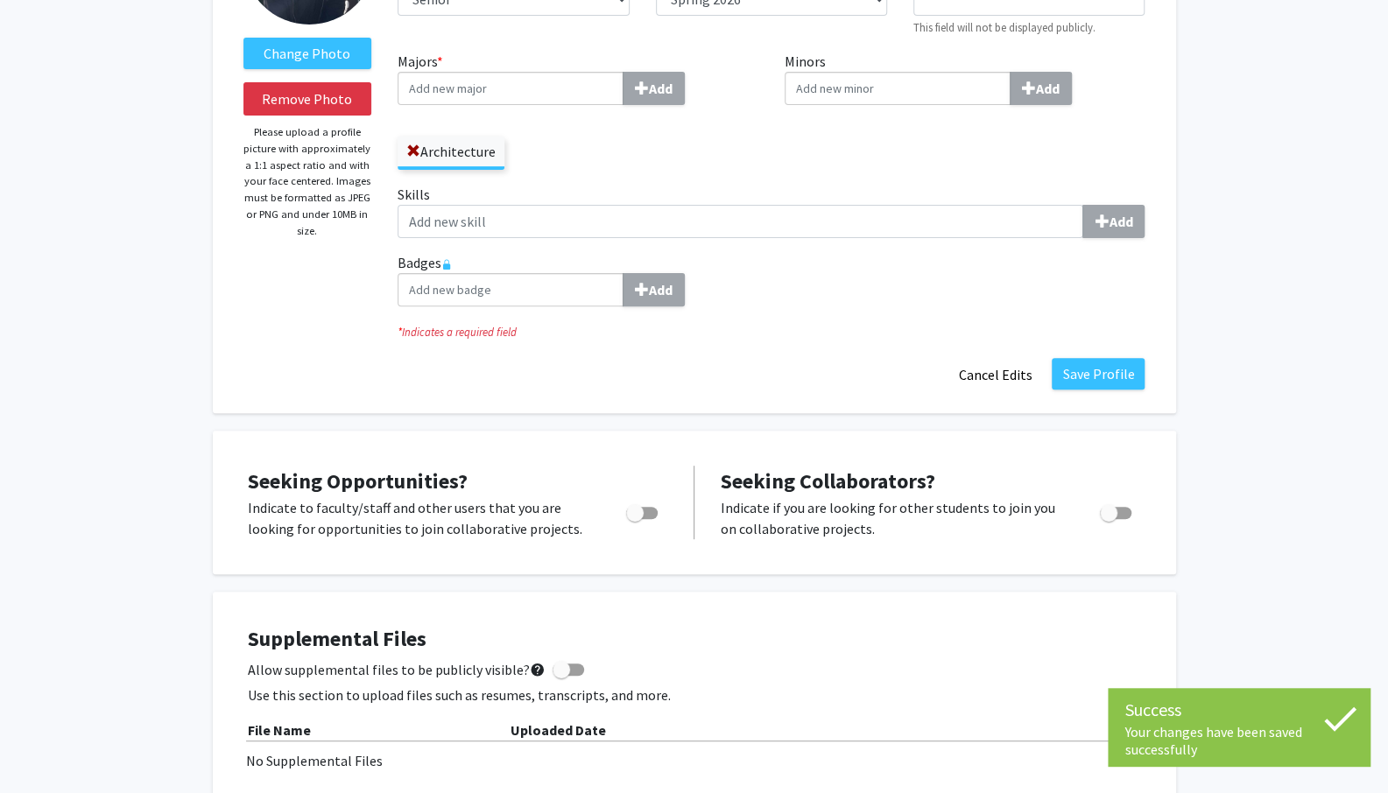
scroll to position [263, 0]
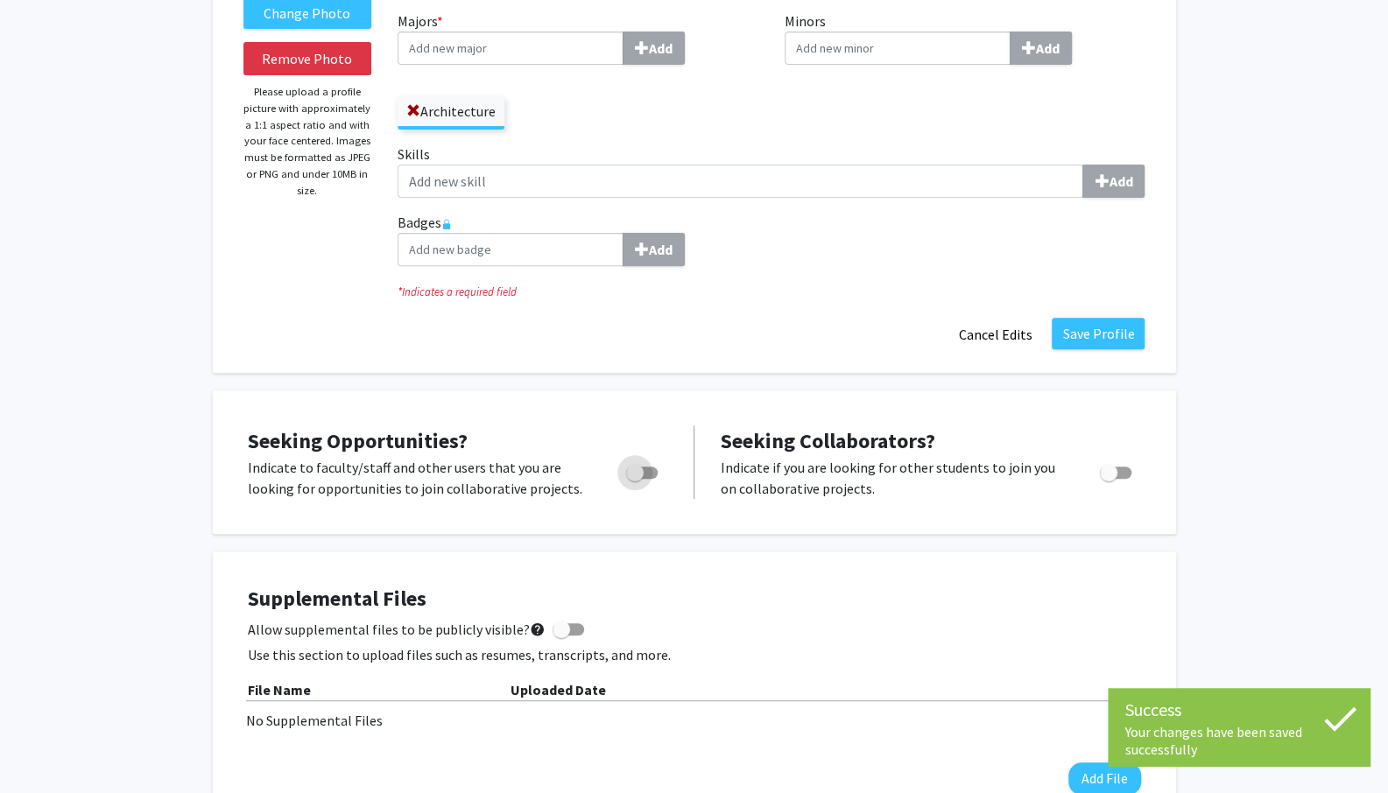
click at [638, 465] on span "Toggle" at bounding box center [635, 473] width 18 height 18
click at [635, 479] on input "Are you actively seeking opportunities?" at bounding box center [634, 479] width 1 height 1
checkbox input "true"
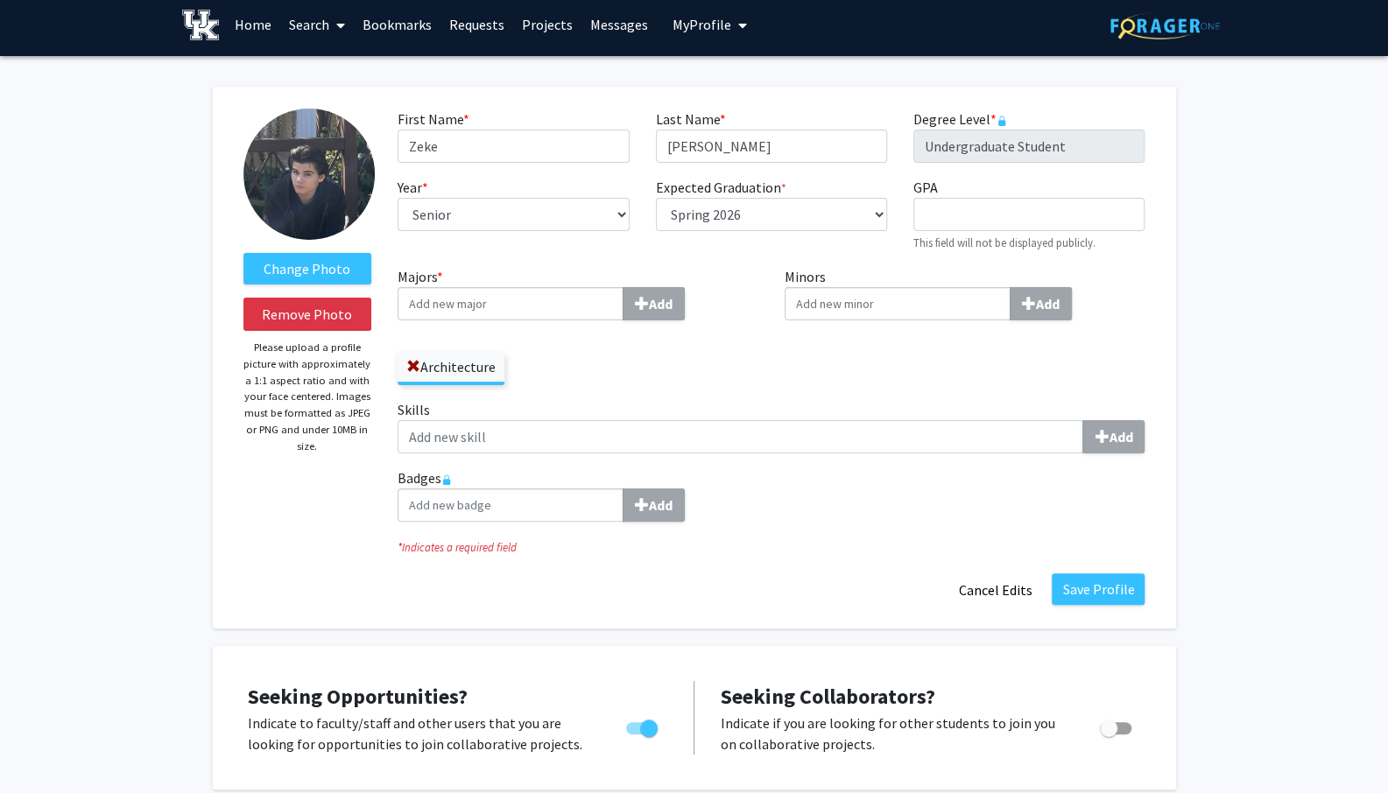
scroll to position [0, 0]
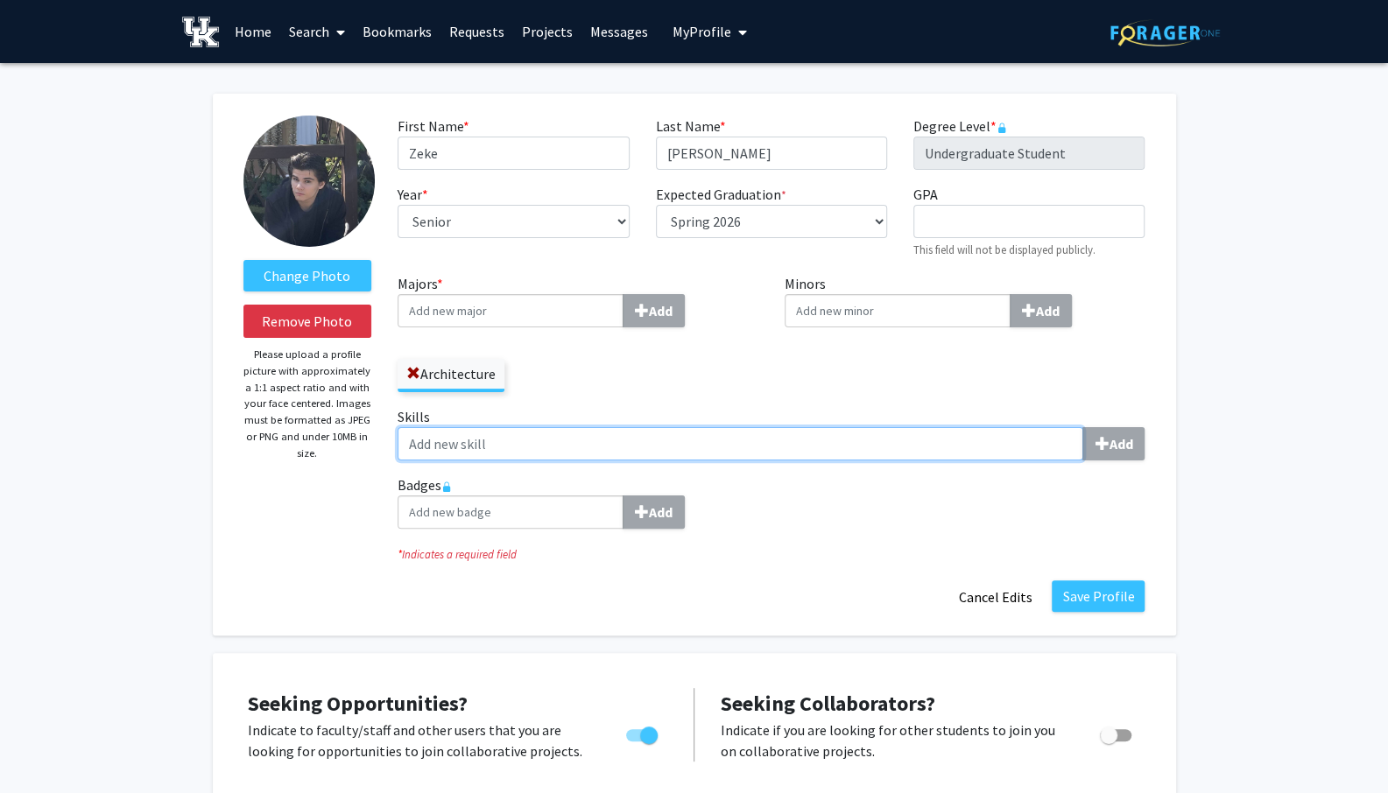
click at [470, 441] on input "Skills Add" at bounding box center [741, 443] width 686 height 33
type input "Design"
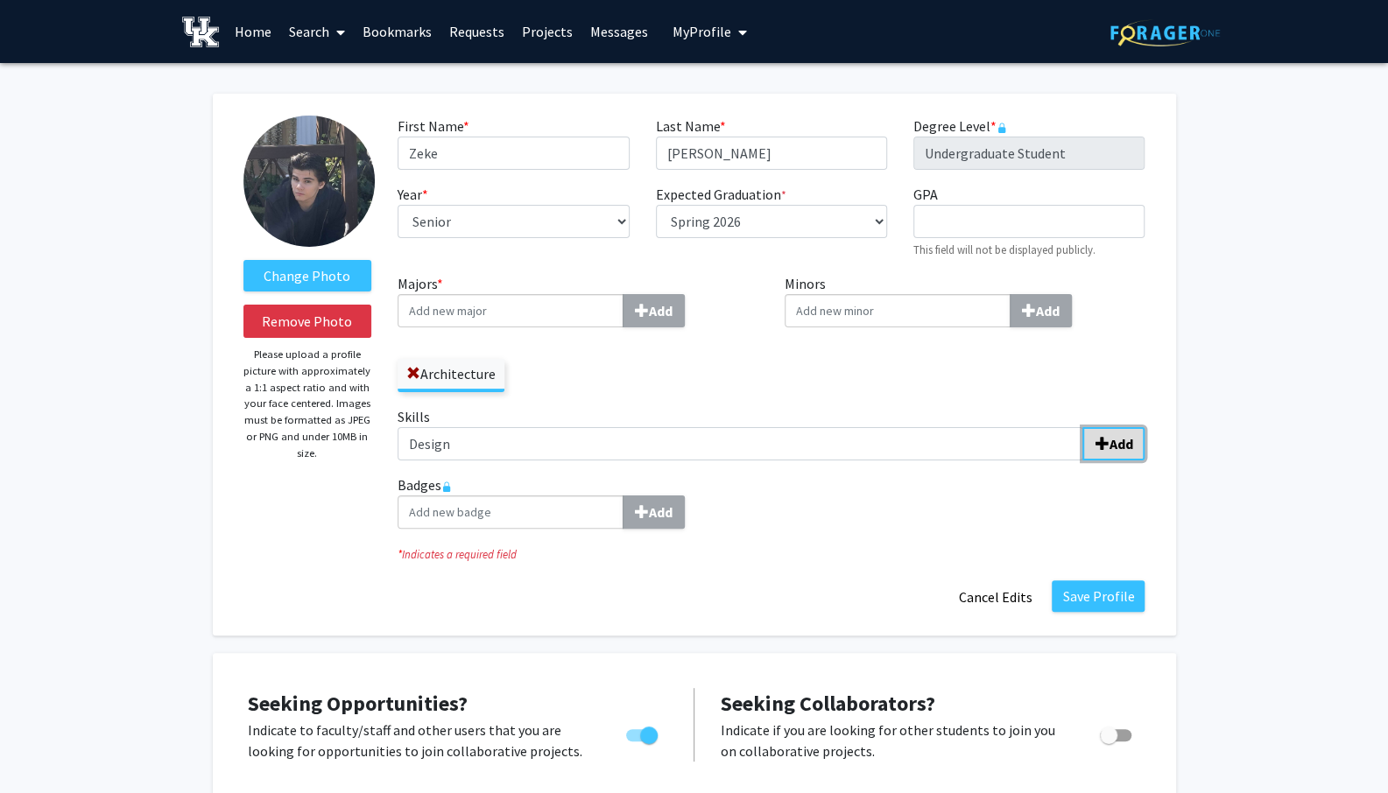
click at [1128, 447] on b "Add" at bounding box center [1121, 444] width 24 height 18
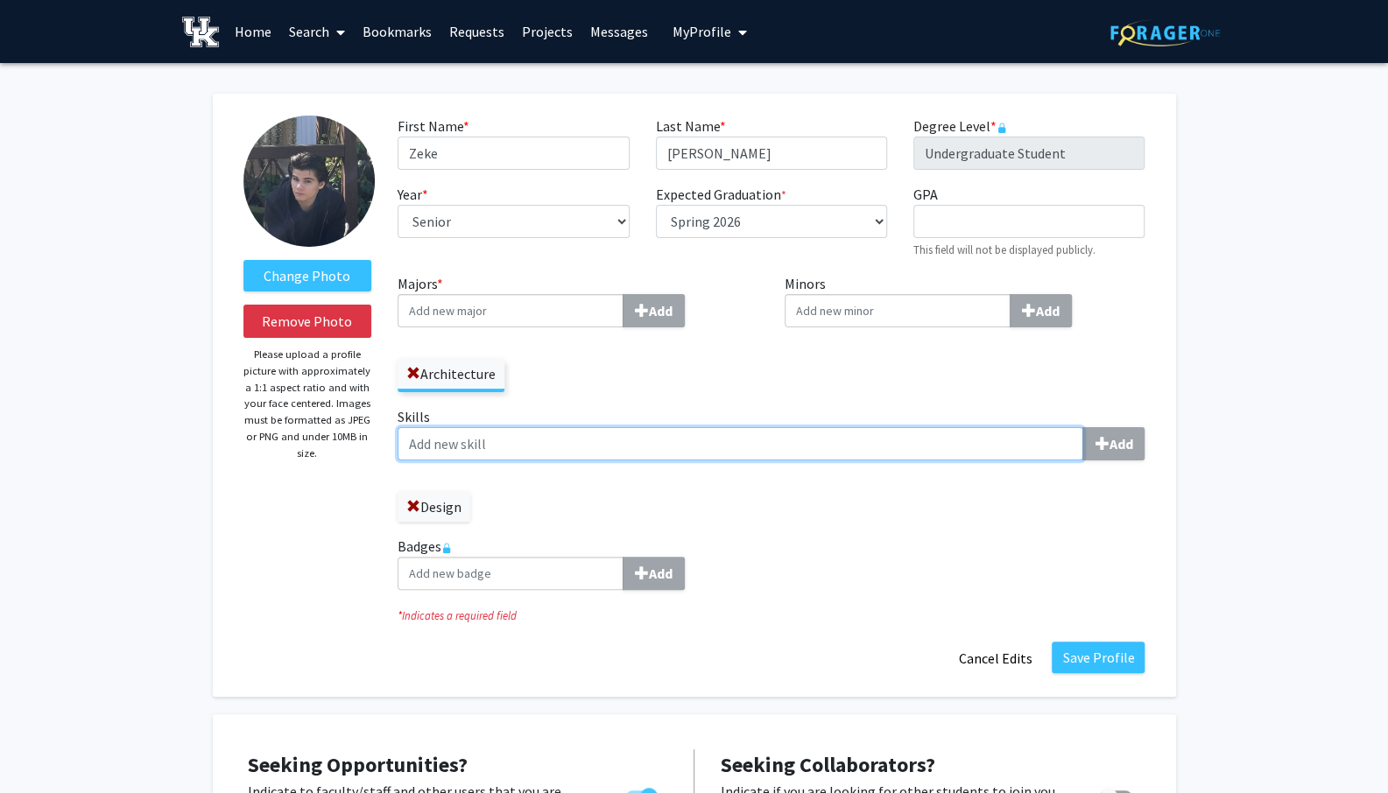
click at [524, 444] on input "Skills Add" at bounding box center [741, 443] width 686 height 33
type input "Photoshop"
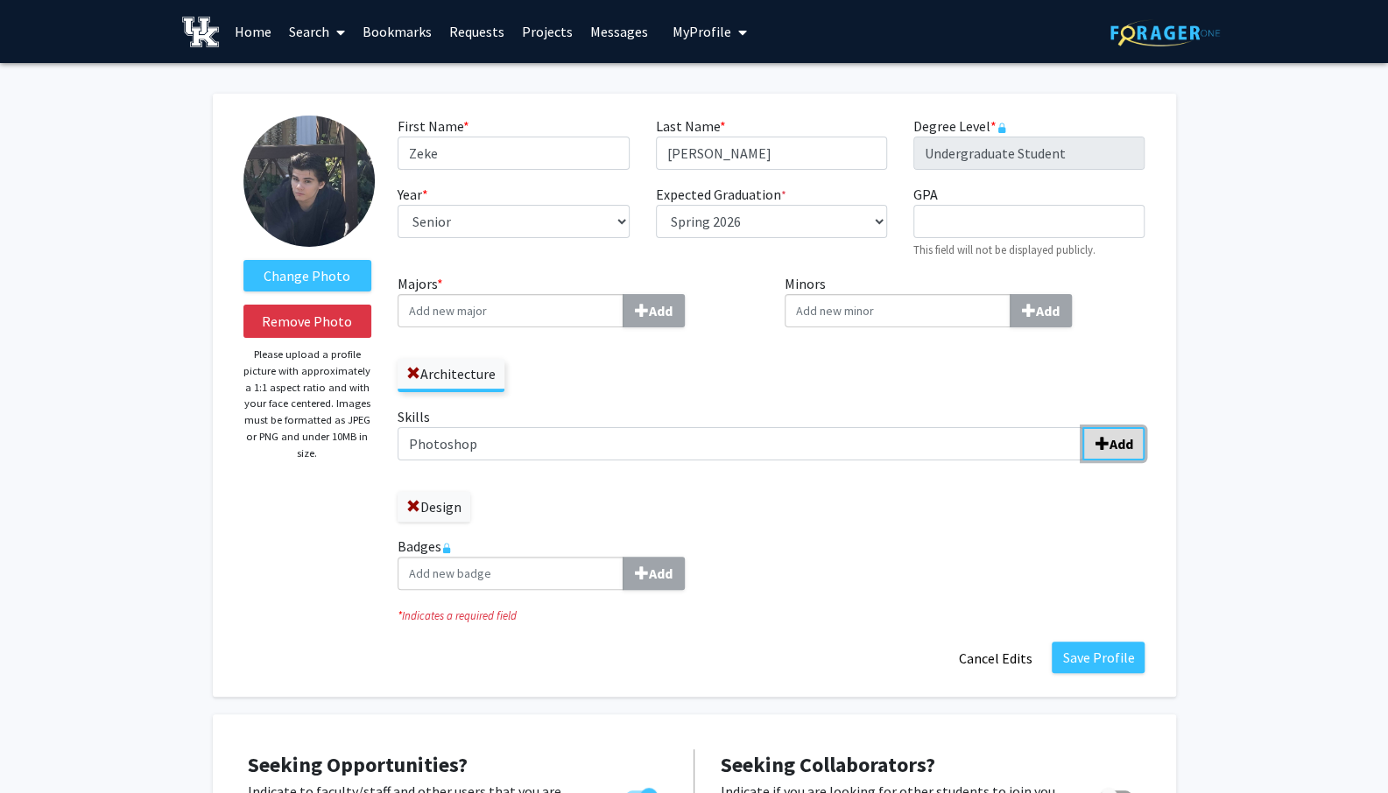
click at [1125, 433] on button "Add" at bounding box center [1114, 443] width 62 height 33
drag, startPoint x: 545, startPoint y: 463, endPoint x: 555, endPoint y: 450, distance: 16.8
click at [546, 462] on div "Skills Add Design Photoshop" at bounding box center [771, 464] width 747 height 116
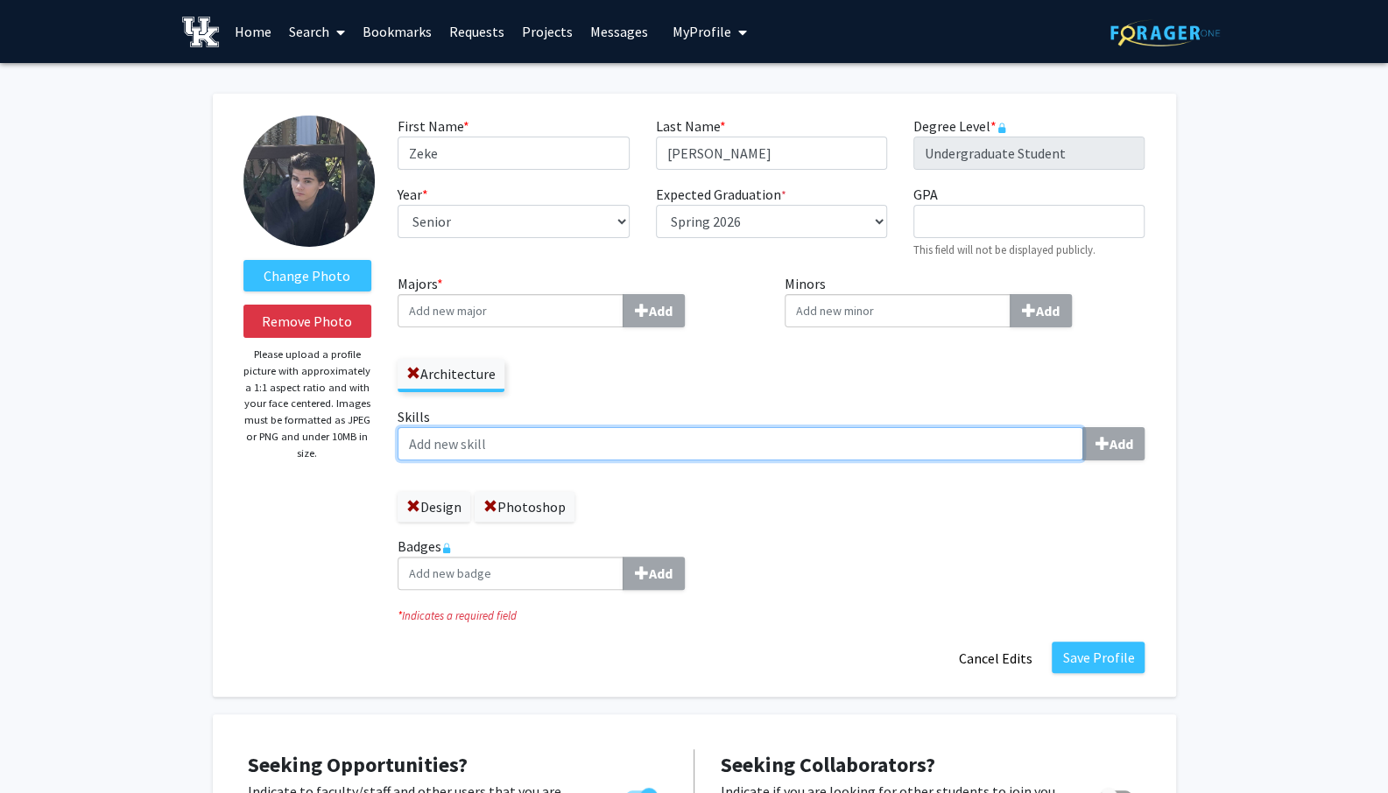
click at [561, 441] on input "Skills Add" at bounding box center [741, 443] width 686 height 33
type input "3D Modeling"
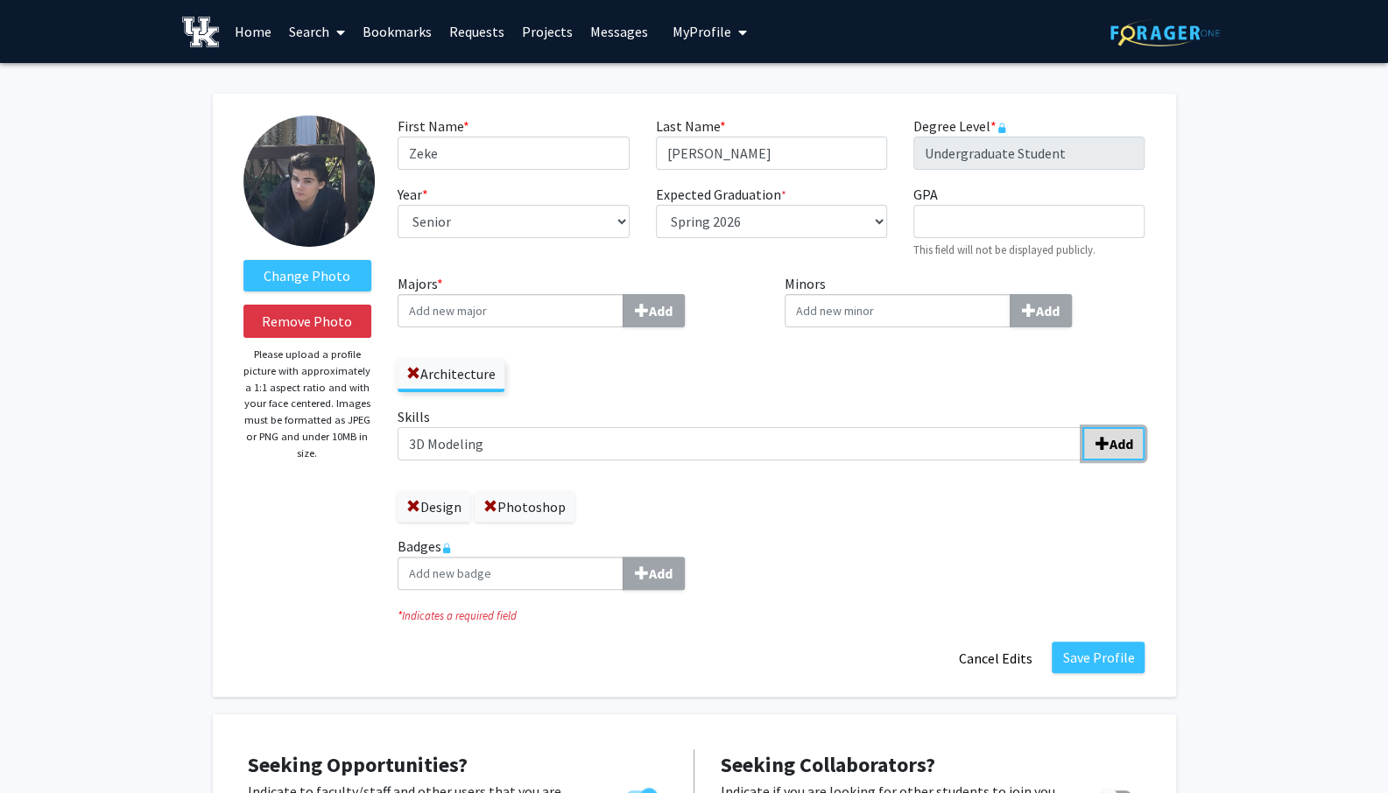
click at [1119, 448] on b "Add" at bounding box center [1121, 444] width 24 height 18
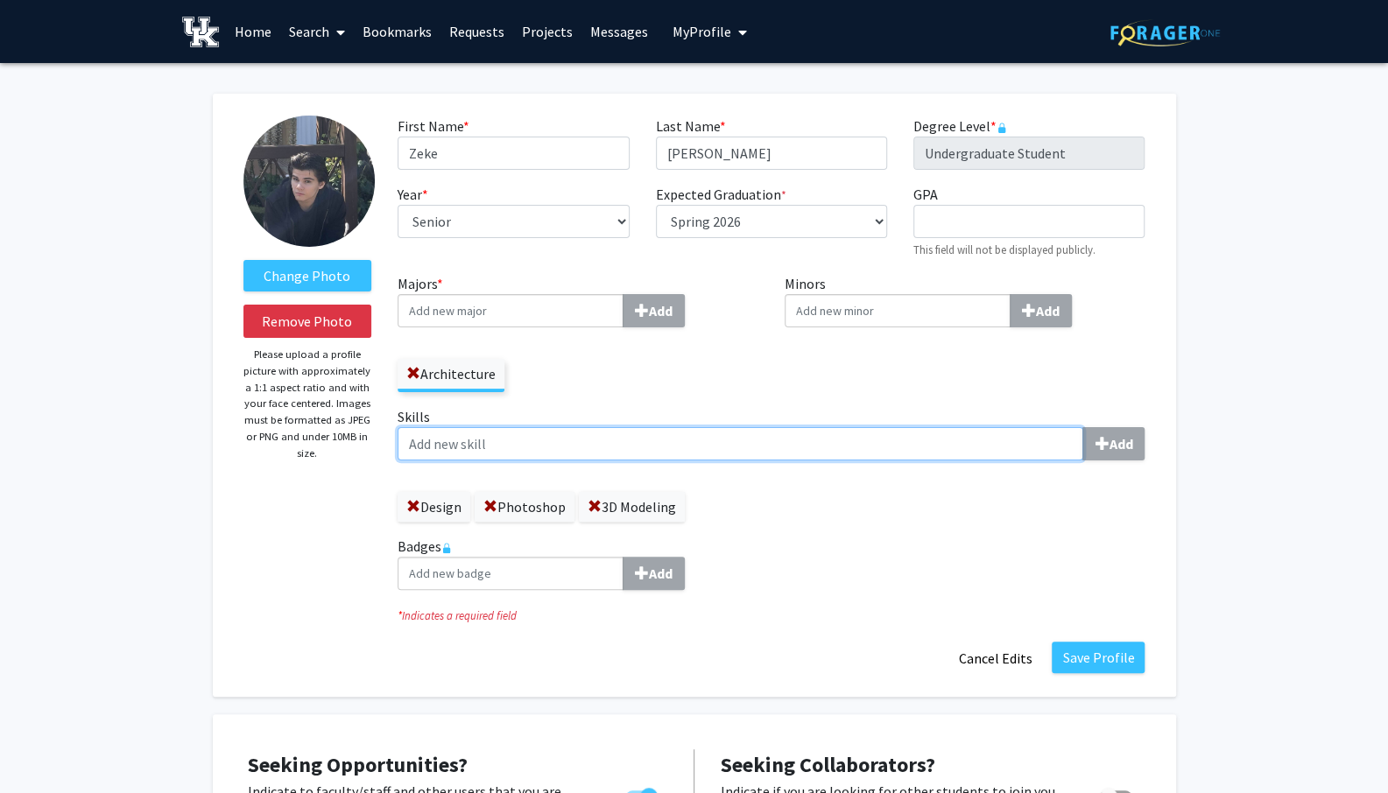
click at [575, 441] on input "Skills Add" at bounding box center [741, 443] width 686 height 33
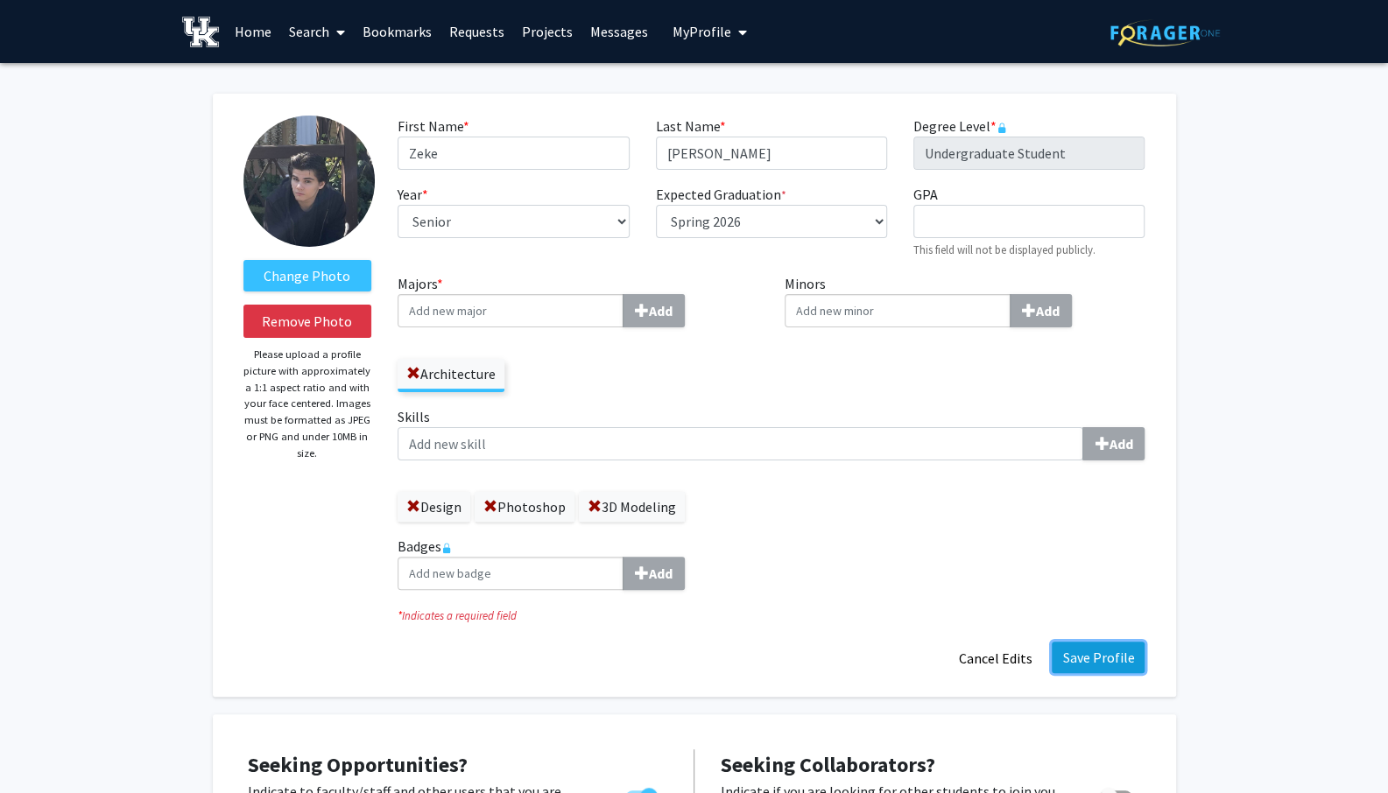
click at [1085, 648] on button "Save Profile" at bounding box center [1098, 658] width 93 height 32
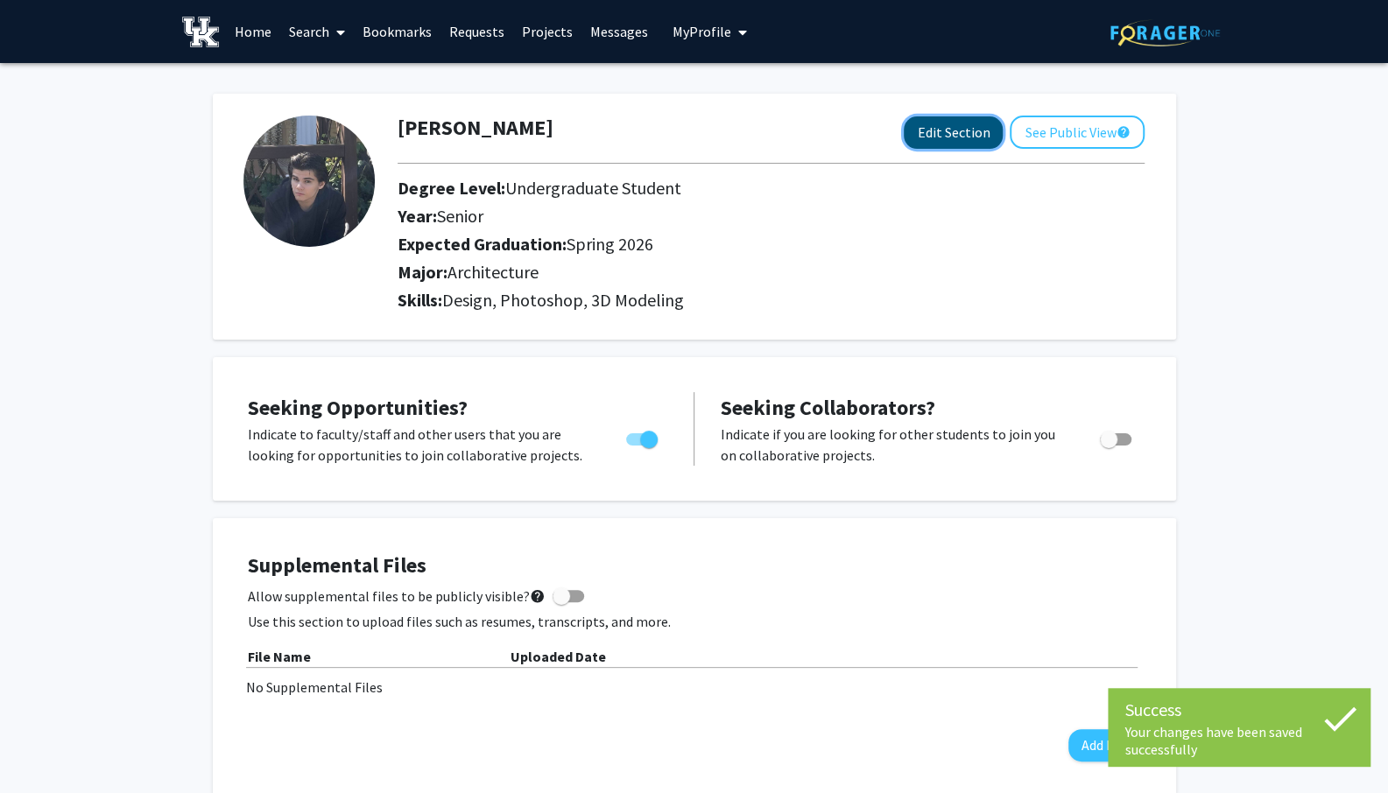
click at [972, 123] on button "Edit Section" at bounding box center [953, 132] width 99 height 32
select select "senior"
select select "33: spring_2026"
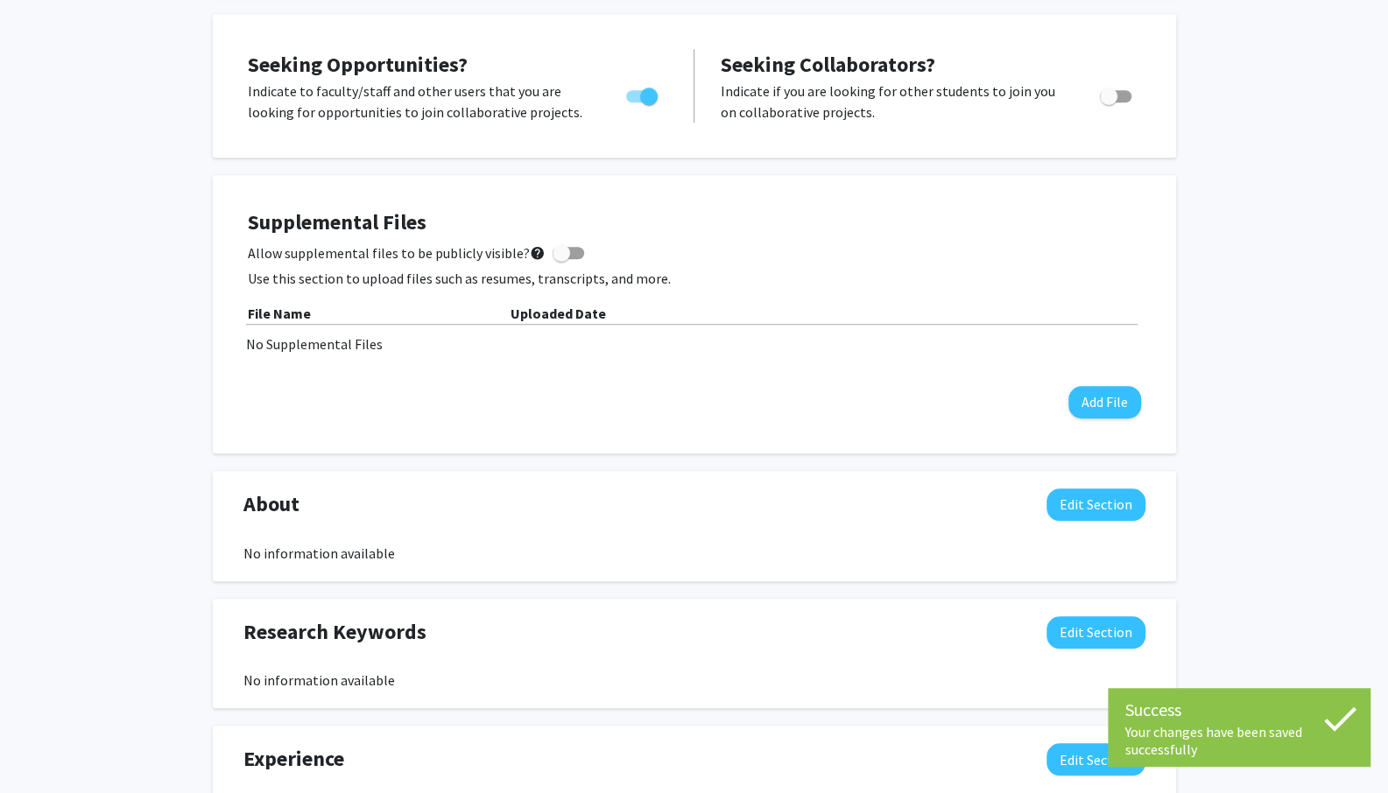
scroll to position [963, 0]
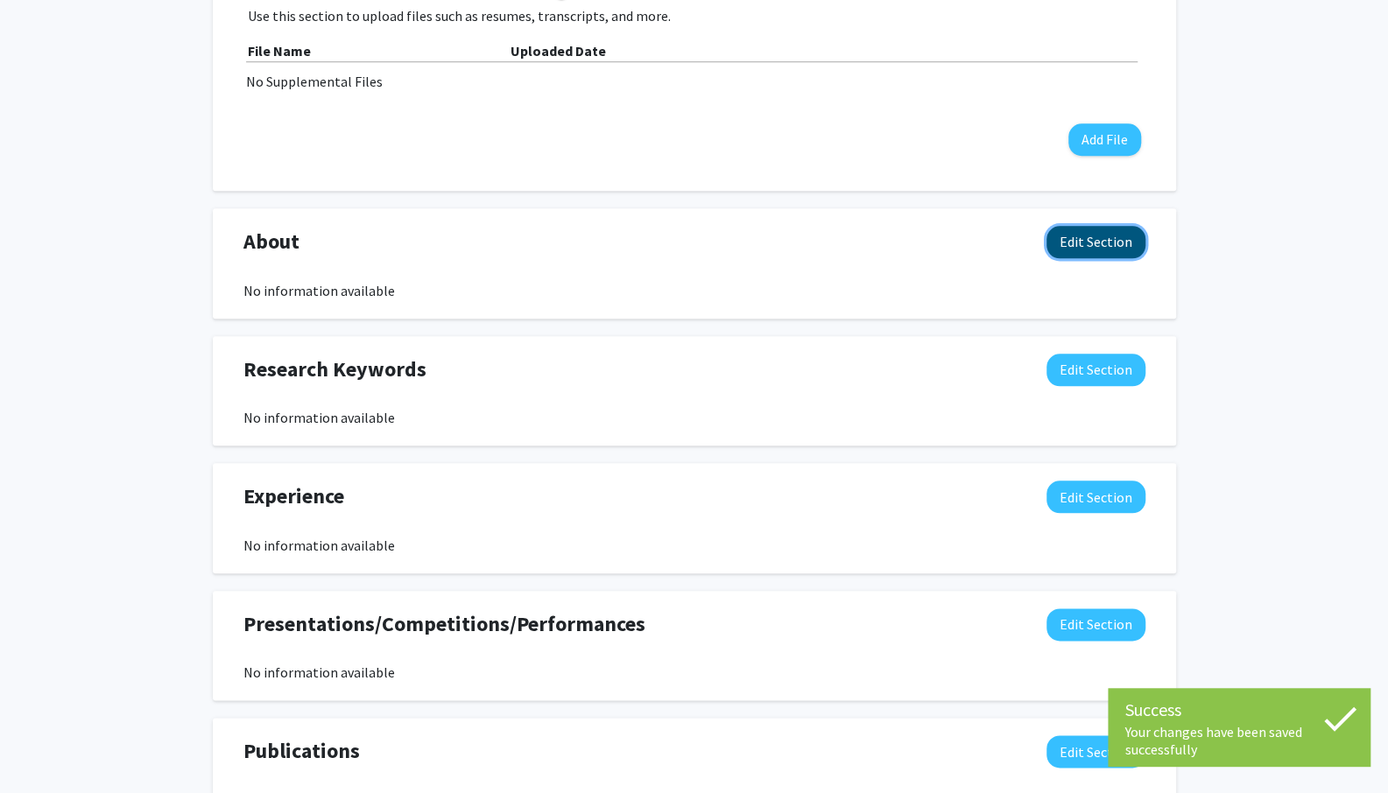
click at [1097, 256] on button "Edit Section" at bounding box center [1096, 242] width 99 height 32
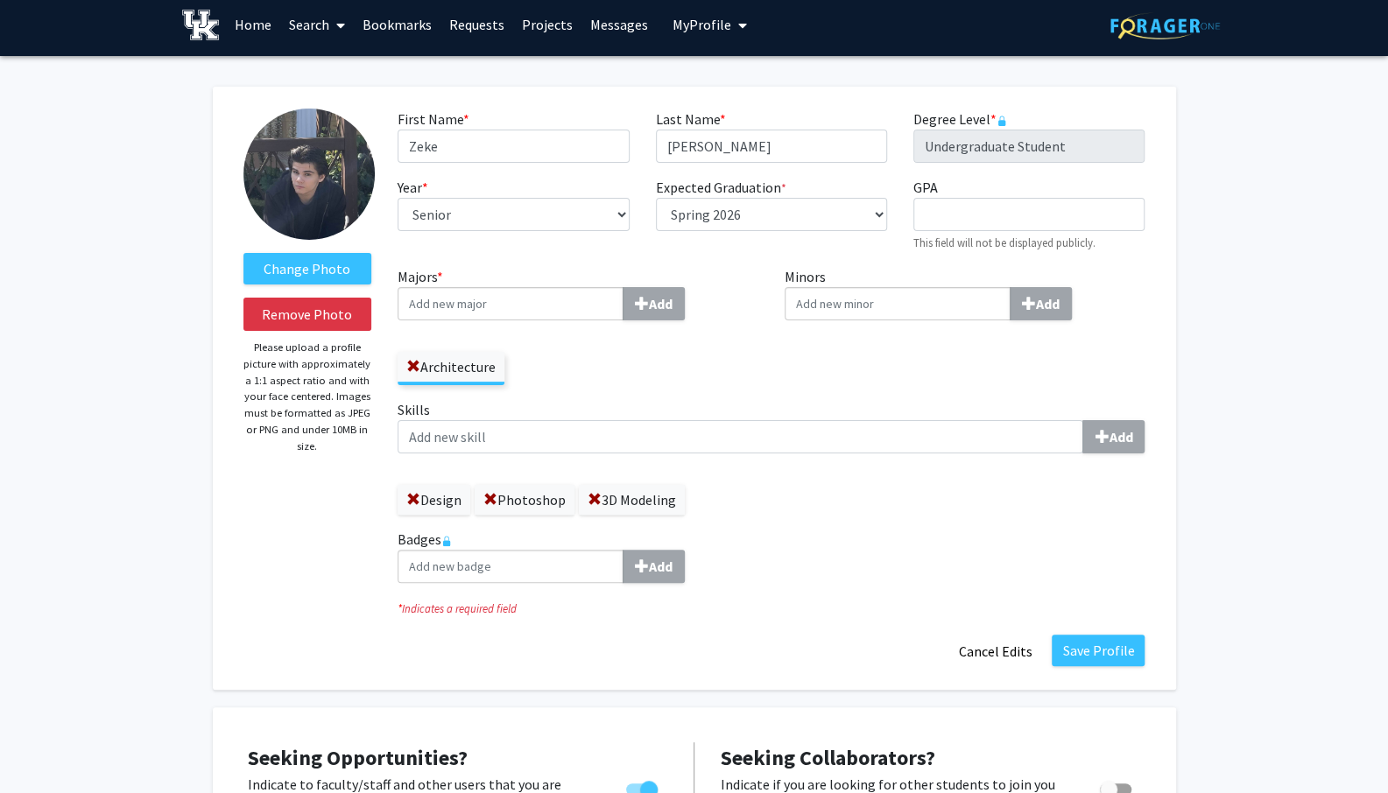
scroll to position [0, 0]
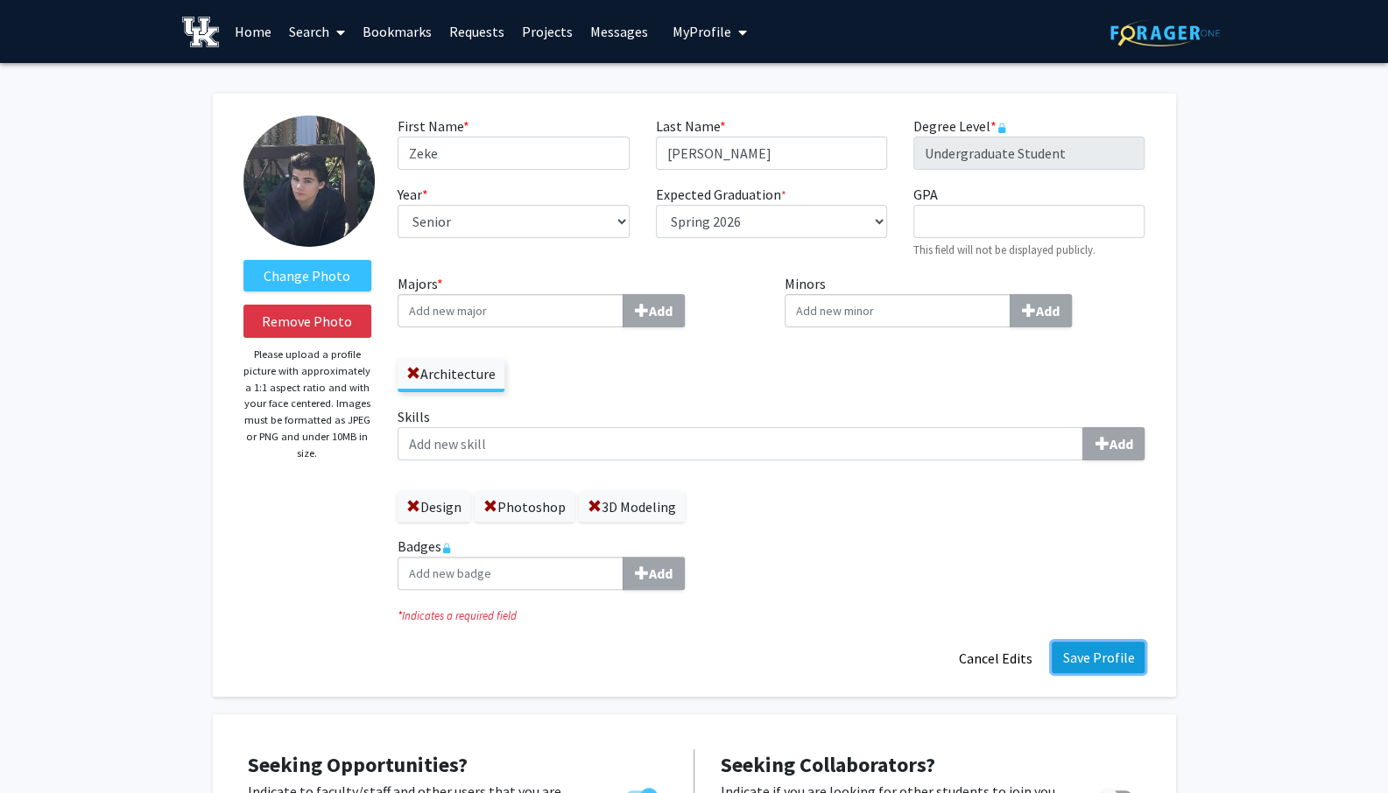
click at [1090, 673] on button "Save Profile" at bounding box center [1098, 658] width 93 height 32
